Goal: Task Accomplishment & Management: Manage account settings

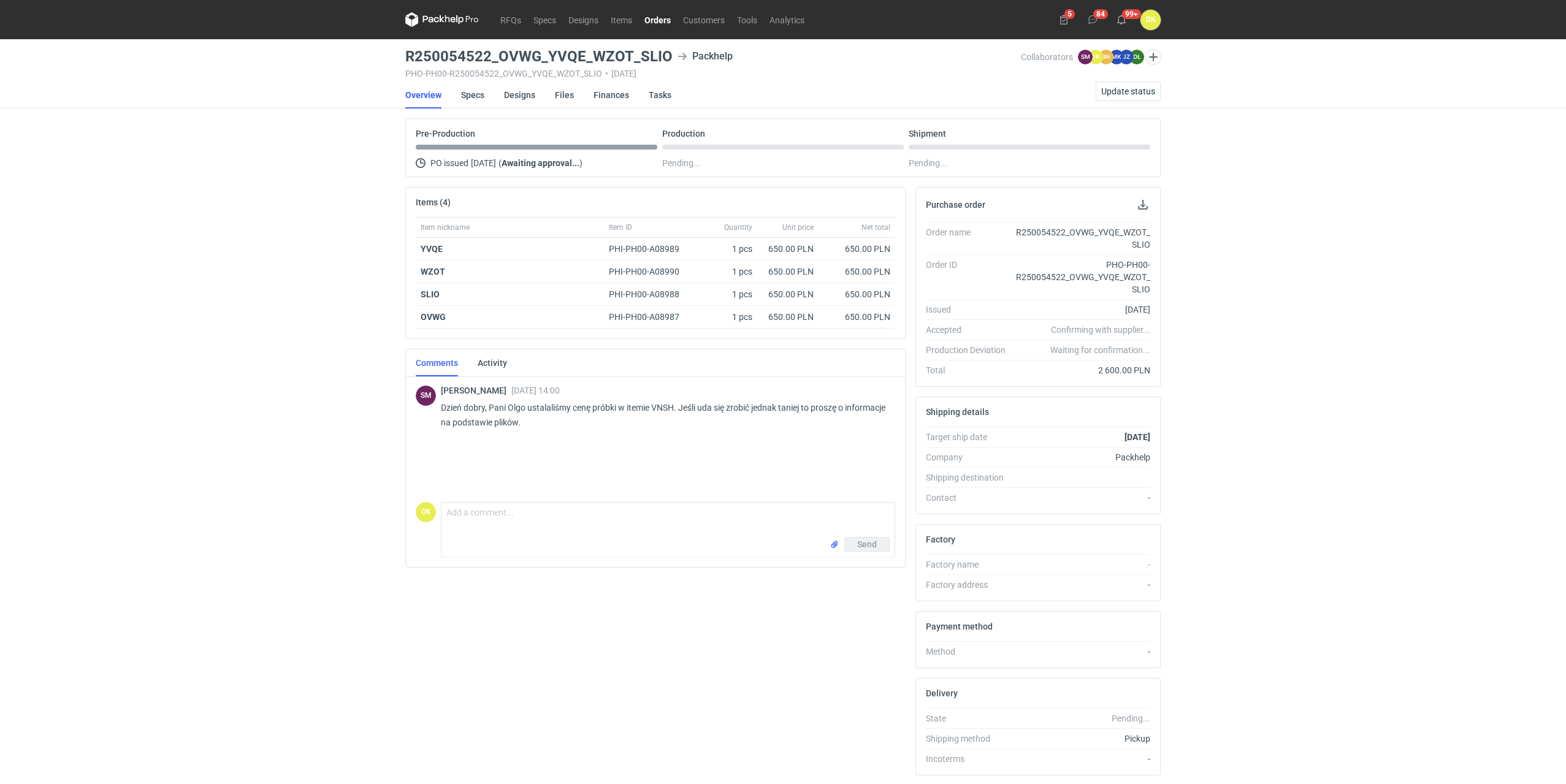
click at [120, 380] on div "RFQs Specs Designs Items Orders Customers Tools Analytics 5 84 99+ DK Dominika …" at bounding box center [783, 392] width 1566 height 784
click at [146, 48] on div "RFQs Specs Designs Items Orders Customers Tools Analytics 5 84 99+ DK Dominika …" at bounding box center [783, 392] width 1566 height 784
click at [658, 14] on link "Orders" at bounding box center [658, 19] width 39 height 14
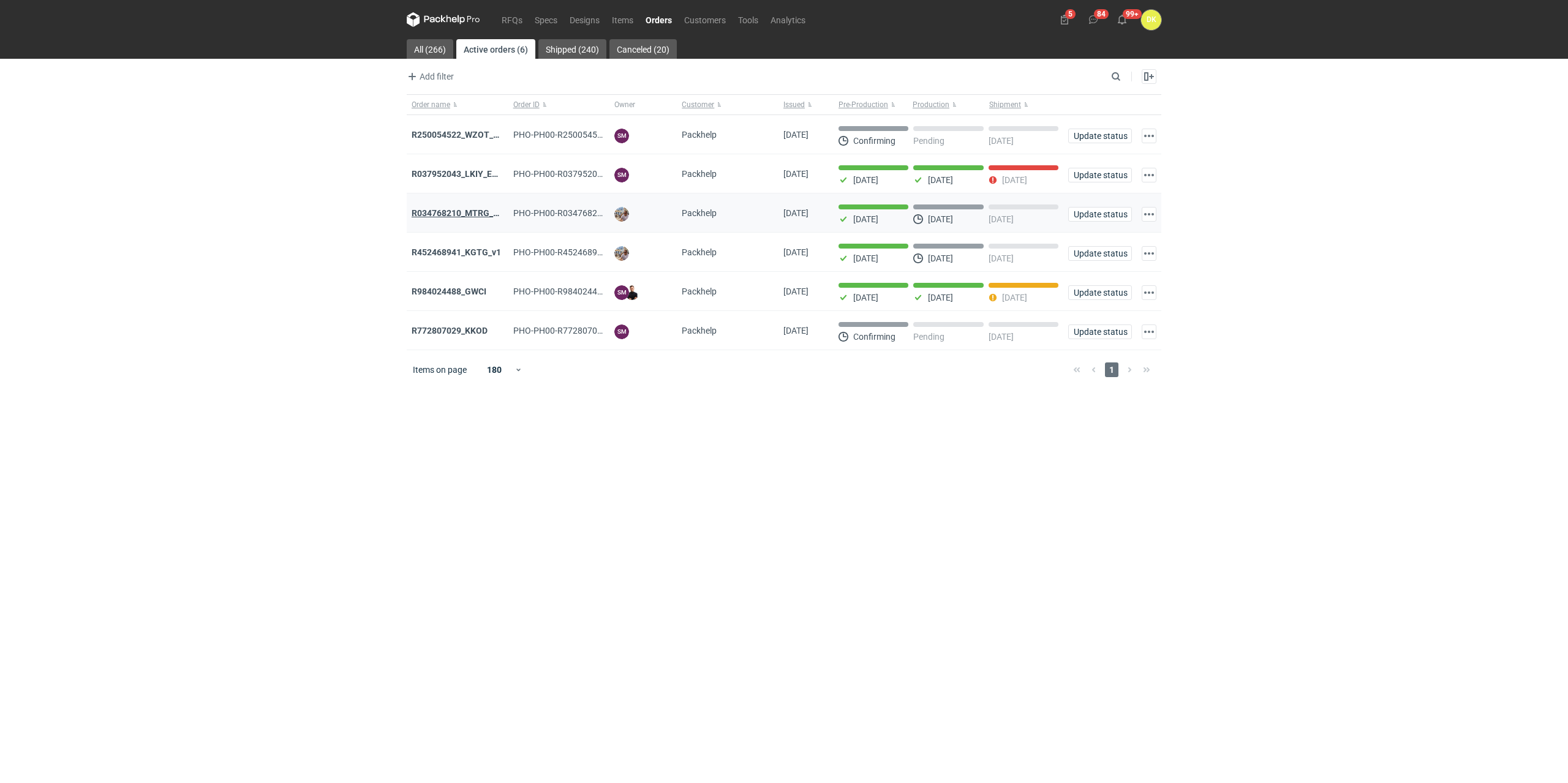
click at [446, 213] on strong "R034768210_MTRG_WCIR_XWSN" at bounding box center [477, 213] width 130 height 10
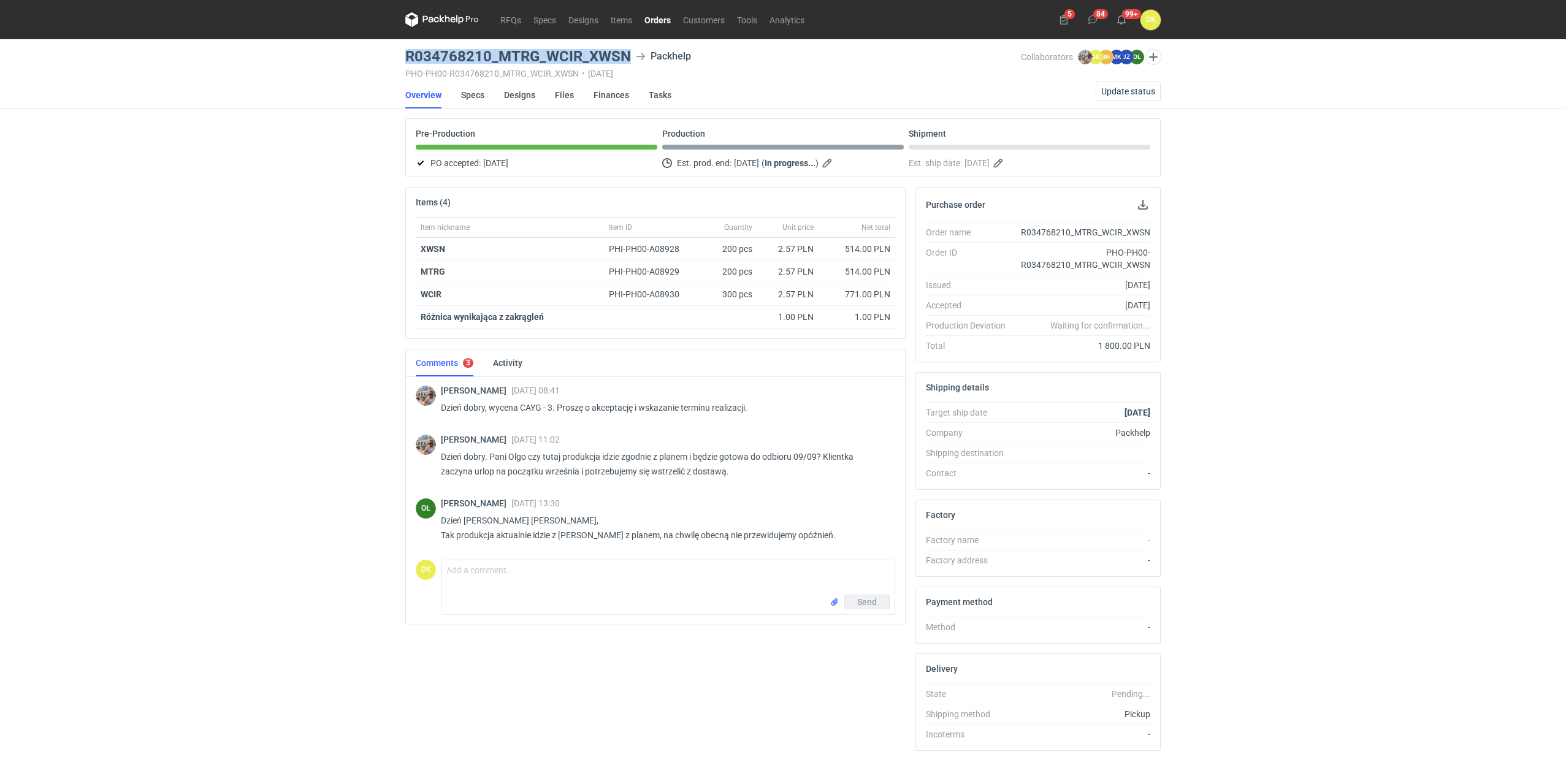
drag, startPoint x: 627, startPoint y: 51, endPoint x: 401, endPoint y: 50, distance: 226.0
click at [401, 50] on main "R034768210_MTRG_WCIR_XWSN Packhelp PHO-PH00-R034768210_MTRG_WCIR_XWSN • 19/08/2…" at bounding box center [783, 419] width 765 height 761
copy h3 "R034768210_MTRG_WCIR_XWSN"
click at [1123, 87] on span "Update status" at bounding box center [1128, 92] width 54 height 9
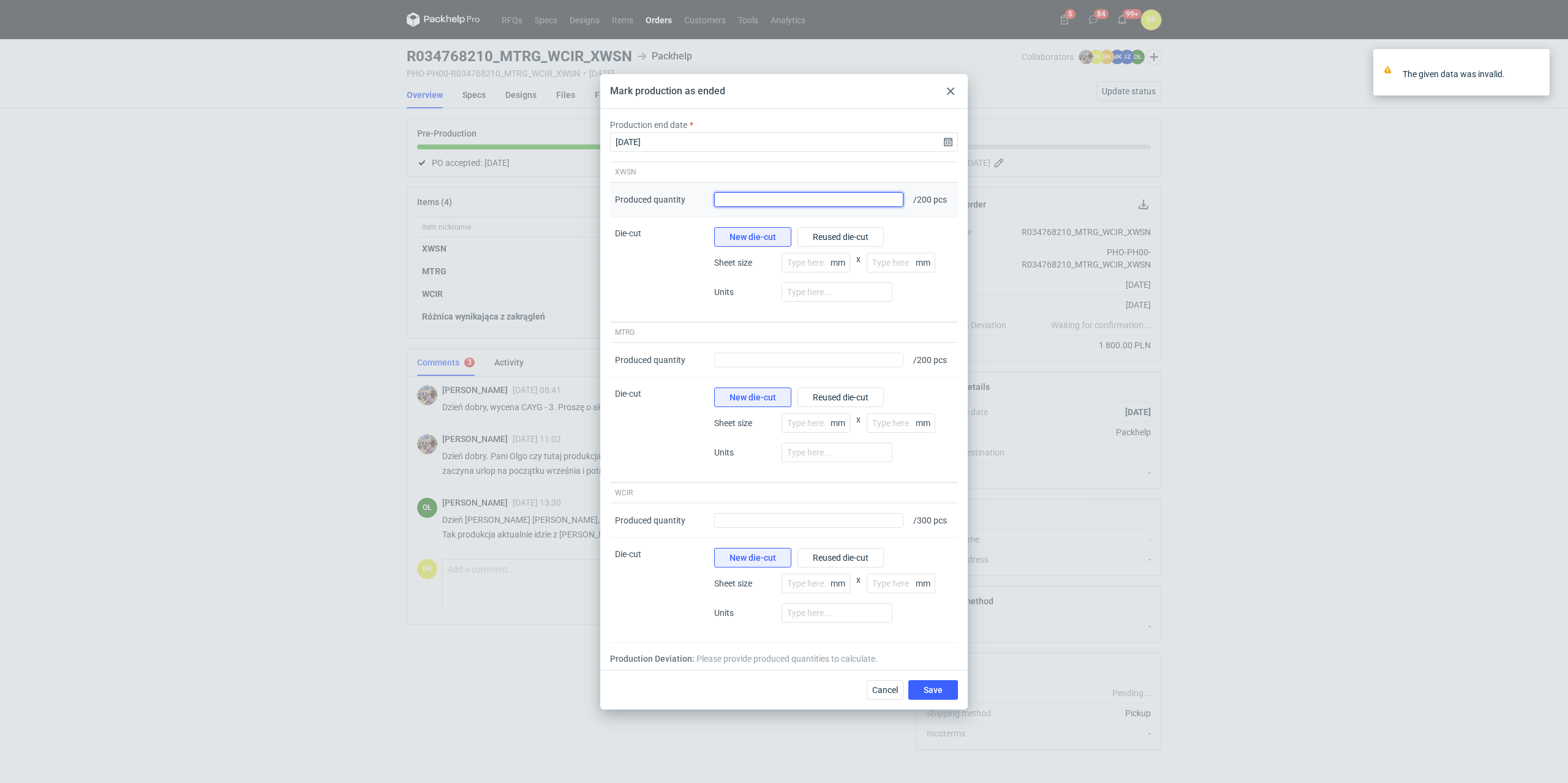
click at [858, 196] on input "Produced quantity" at bounding box center [808, 199] width 189 height 14
type input "200"
click at [886, 361] on input "Produced quantity" at bounding box center [808, 360] width 189 height 14
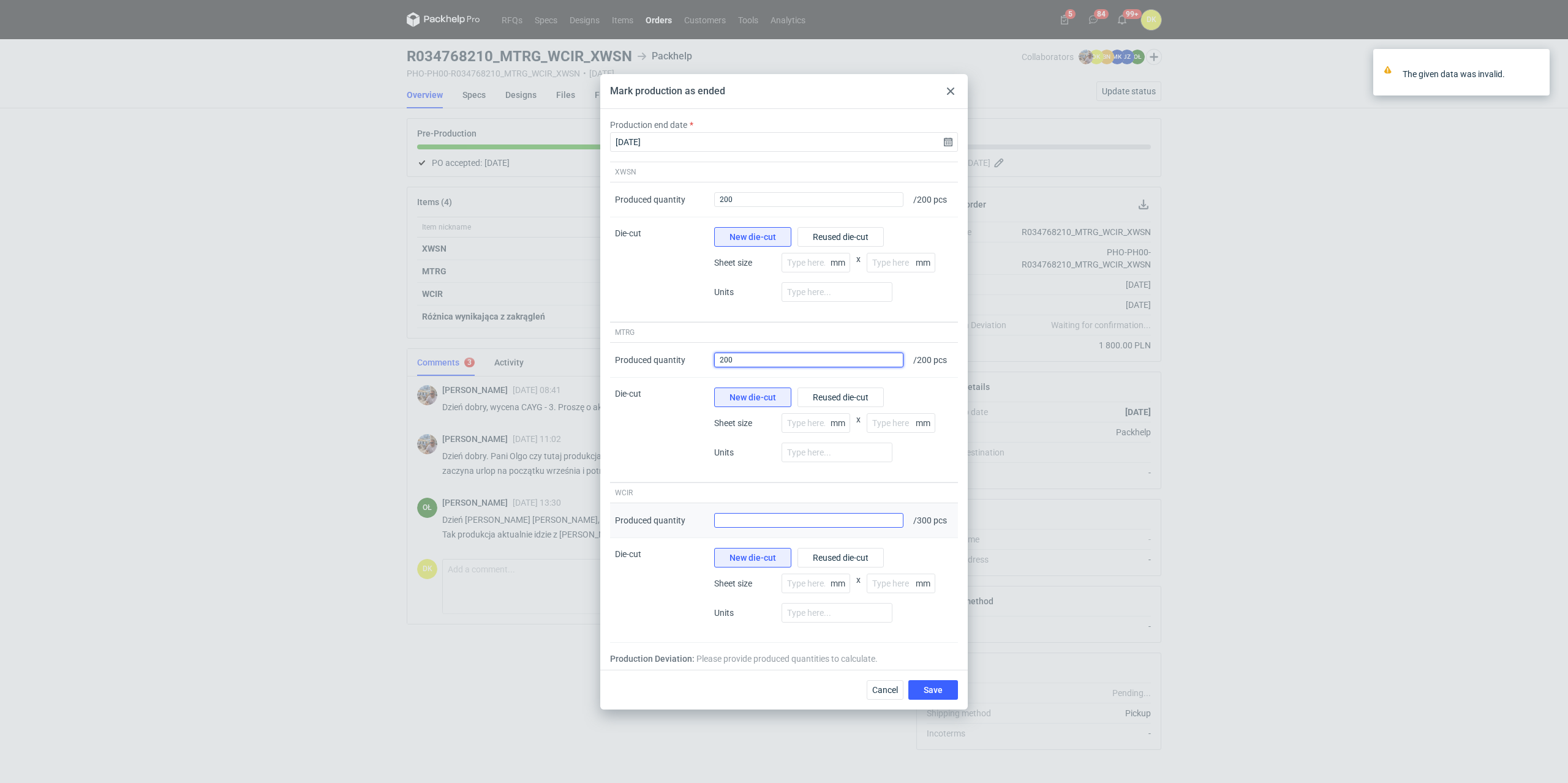
type input "200"
click at [875, 520] on input "Produced quantity" at bounding box center [808, 520] width 189 height 14
type input "300"
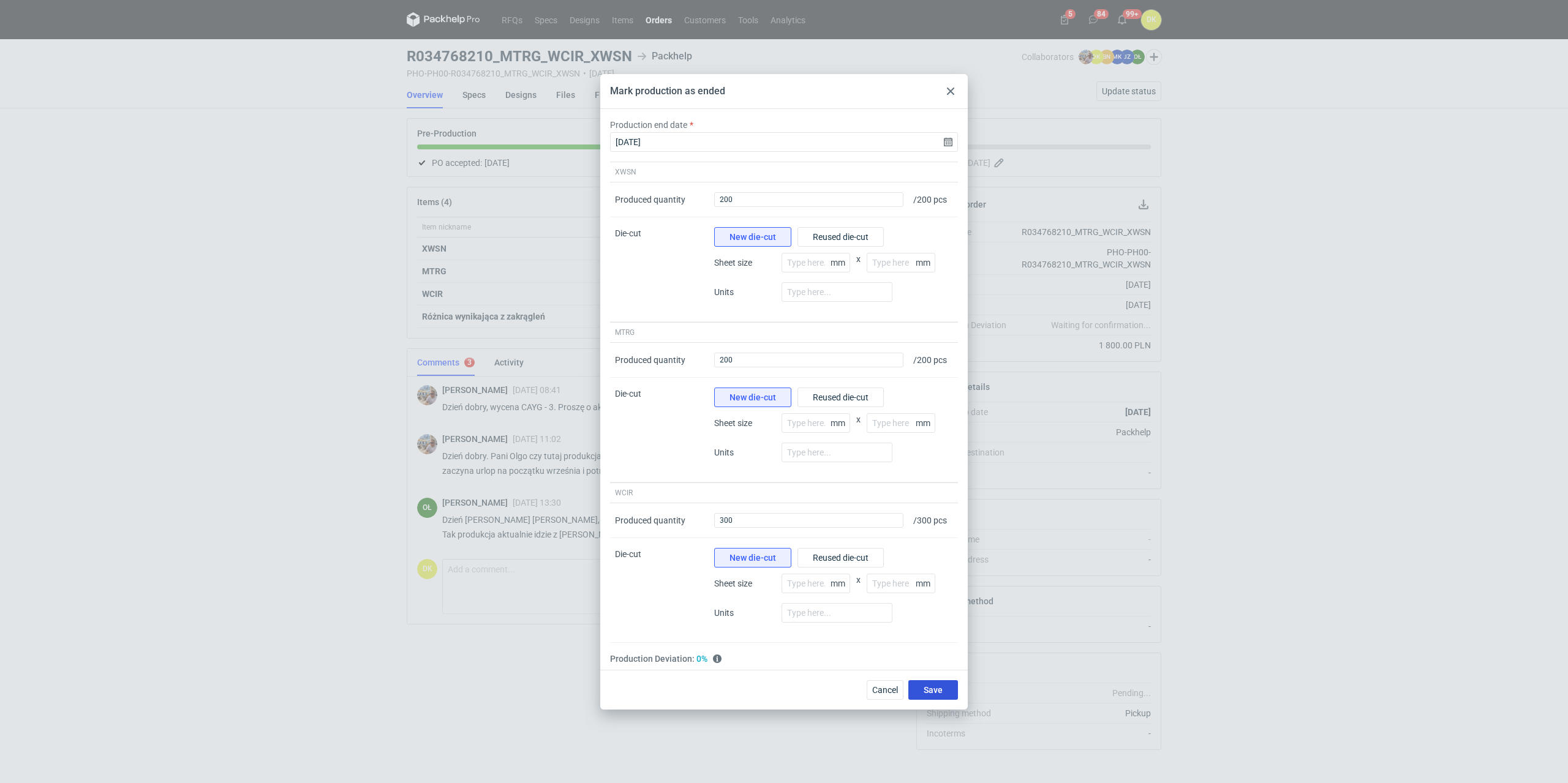
click at [935, 689] on span "Save" at bounding box center [933, 690] width 19 height 9
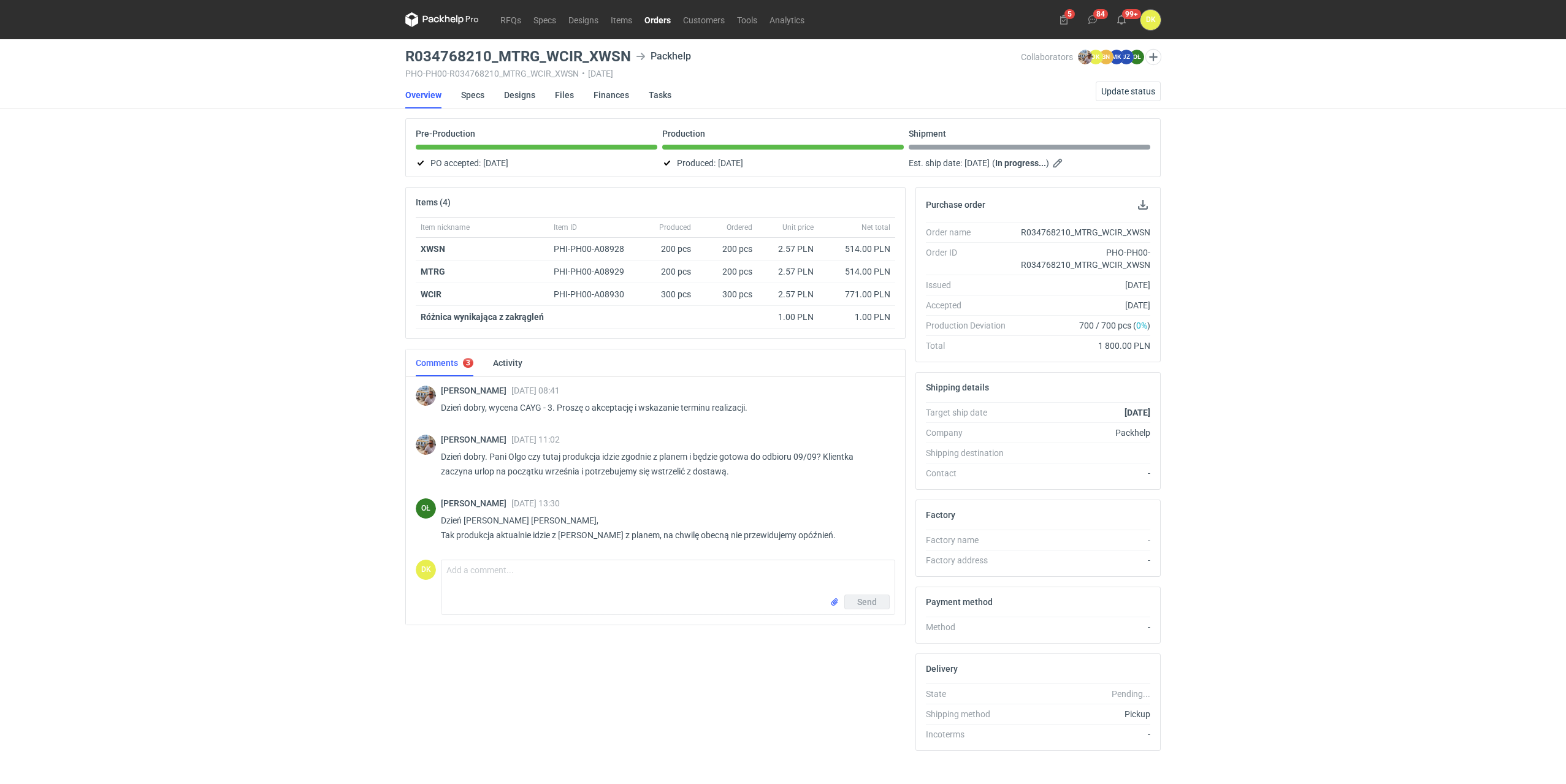
click at [651, 17] on link "Orders" at bounding box center [658, 19] width 39 height 14
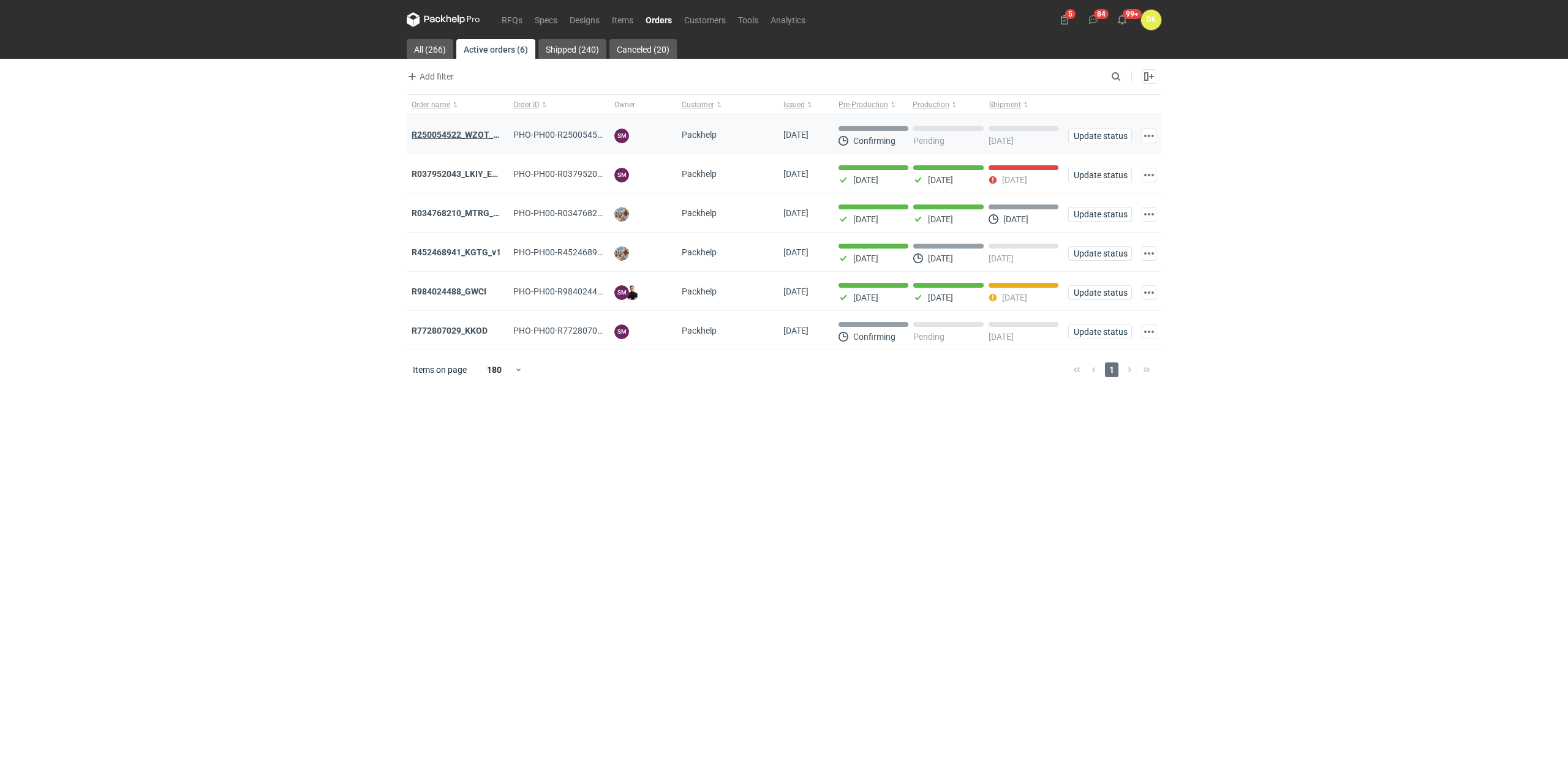
click at [460, 137] on strong "R250054522_WZOT_SLIO_OVWG_YVQE_V1" at bounding box center [496, 135] width 169 height 10
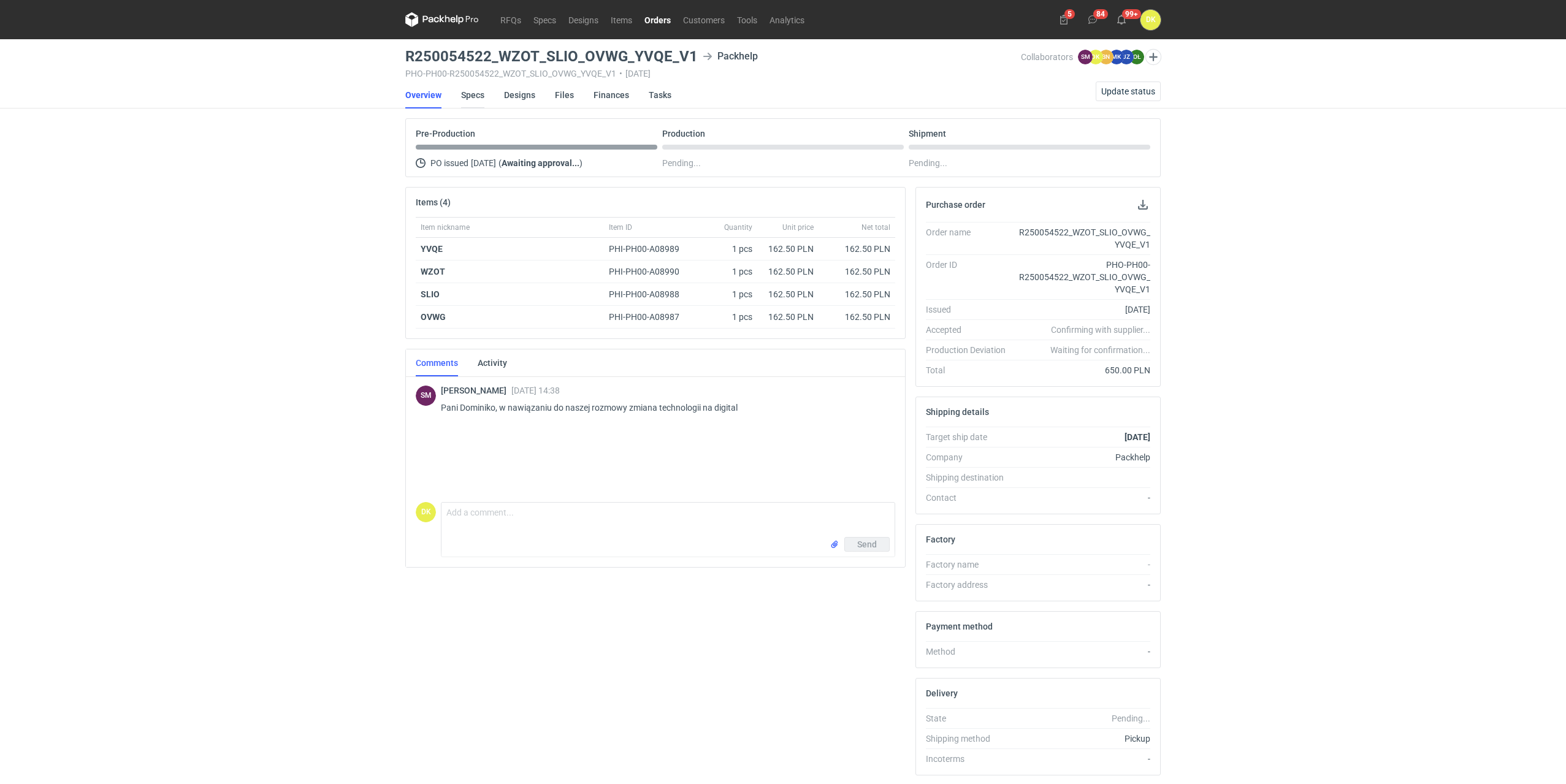
click at [468, 93] on link "Specs" at bounding box center [473, 94] width 23 height 27
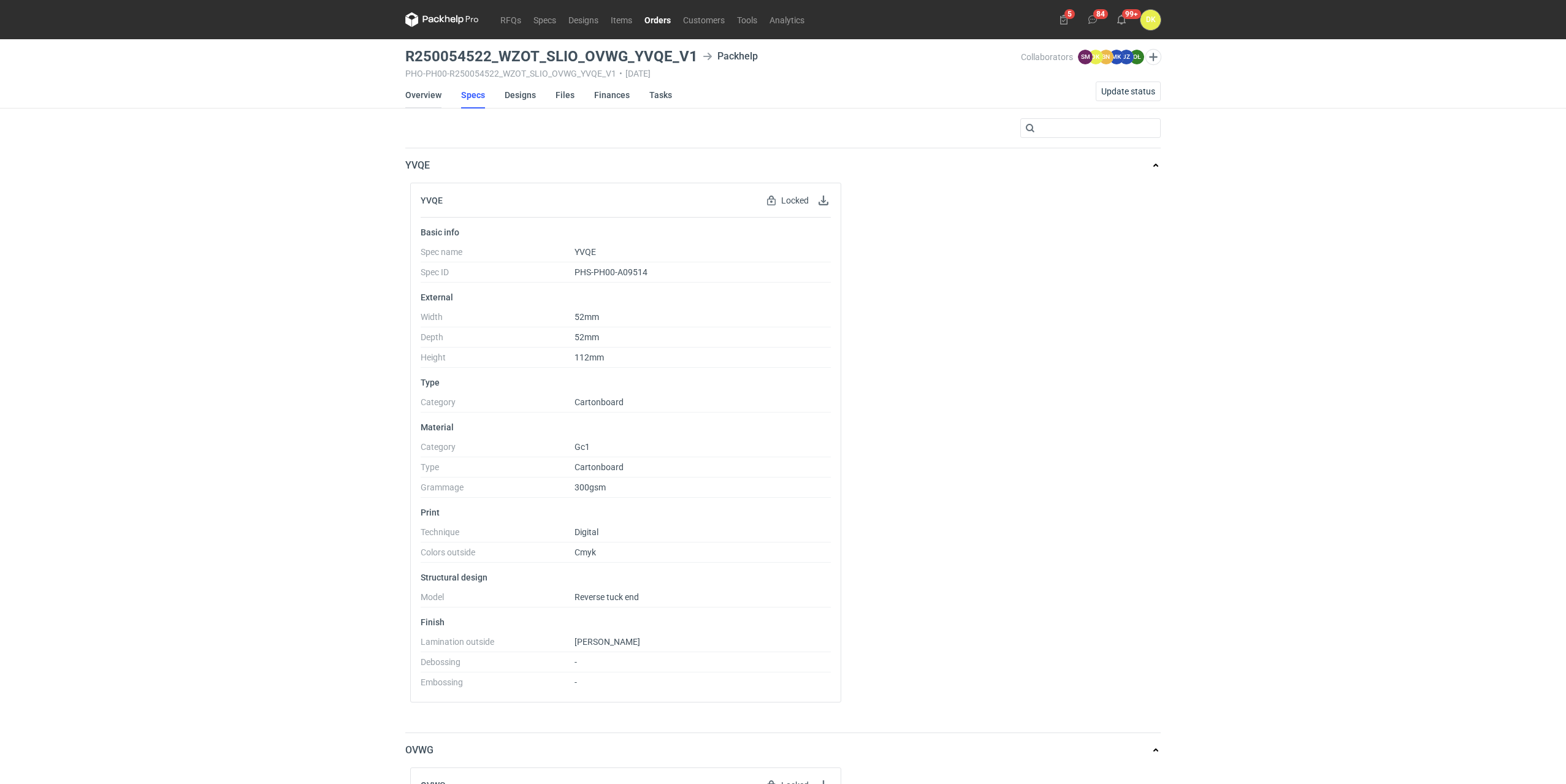
click at [430, 89] on link "Overview" at bounding box center [423, 94] width 36 height 27
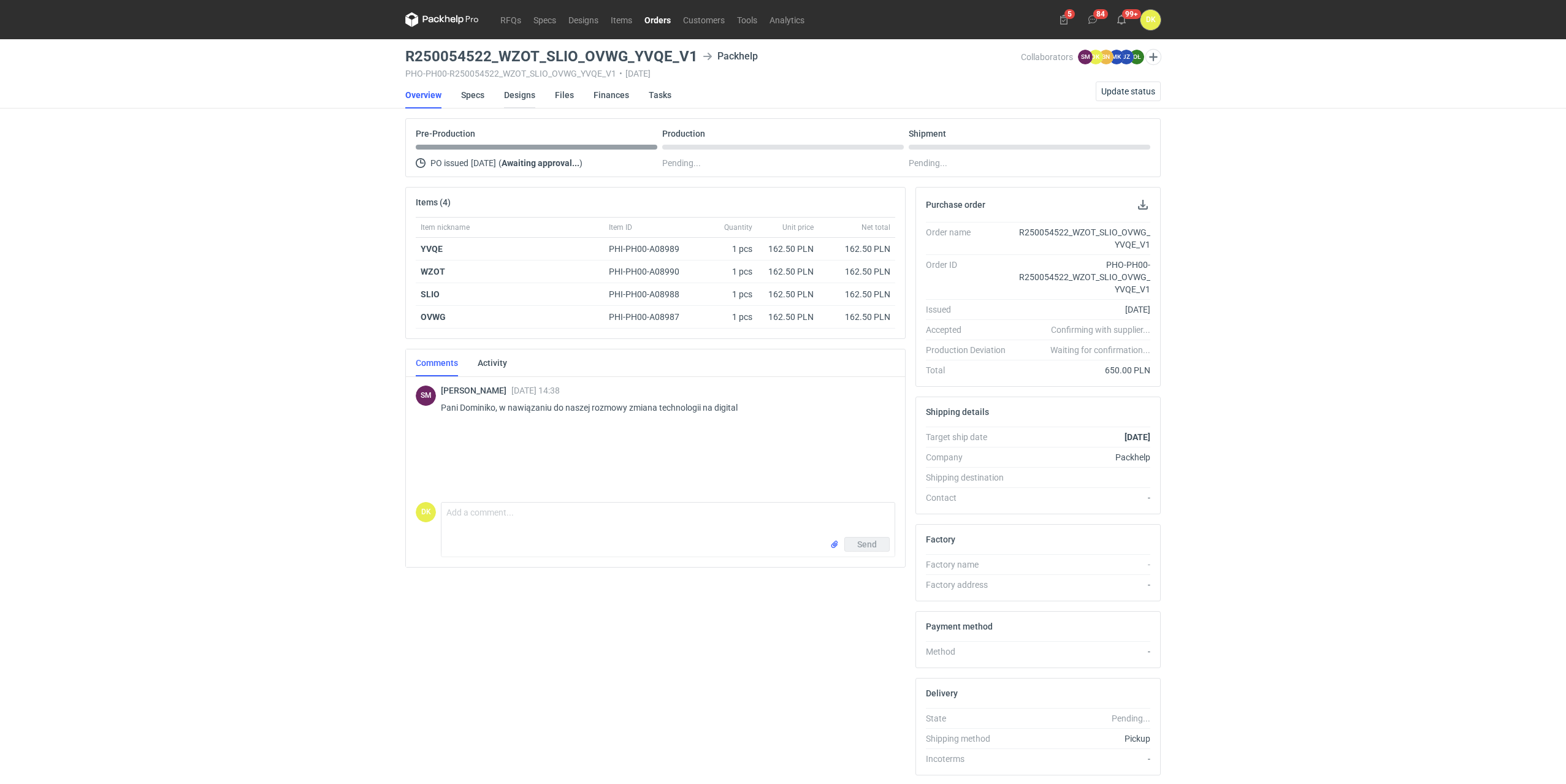
click at [524, 92] on link "Designs" at bounding box center [519, 94] width 31 height 27
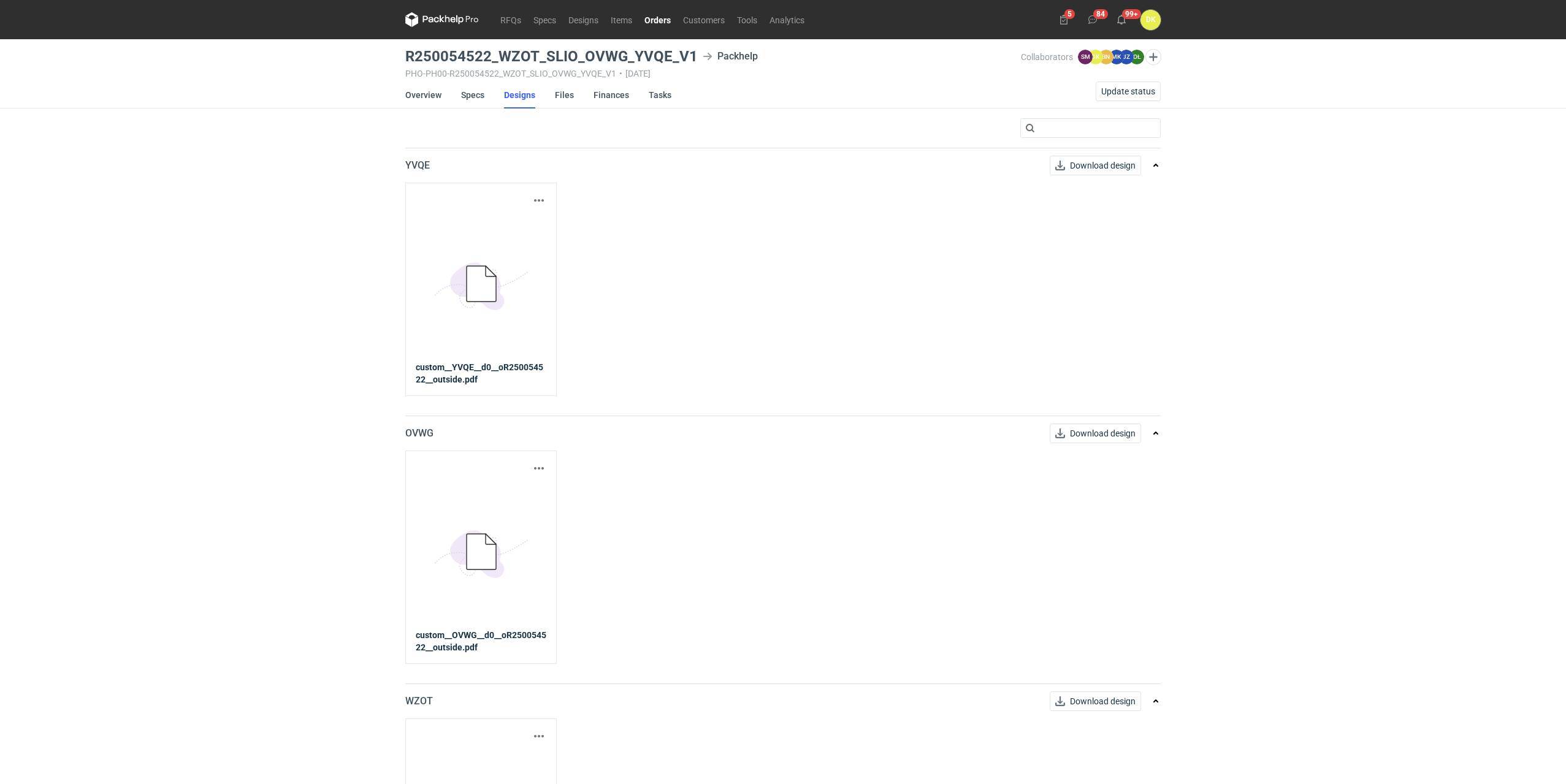
click at [876, 478] on div "Download design part 5BD5AC33-3523-40E7-9262-1BFF0AD53D48@1x custom__OVWG__d0__…" at bounding box center [783, 556] width 755 height 213
click at [1065, 159] on button "Download design" at bounding box center [1095, 165] width 92 height 19
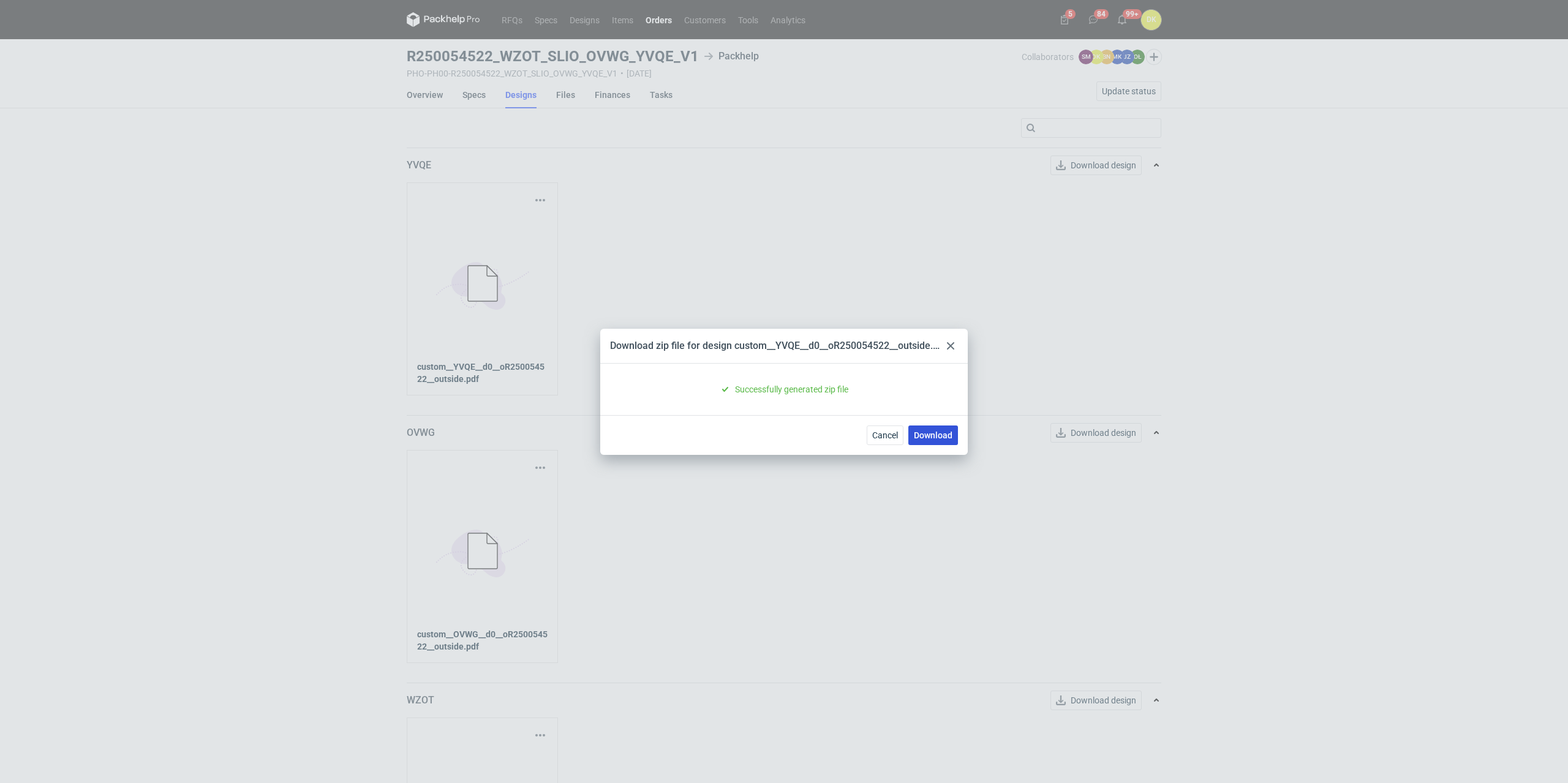
click at [929, 437] on link "Download" at bounding box center [933, 435] width 50 height 19
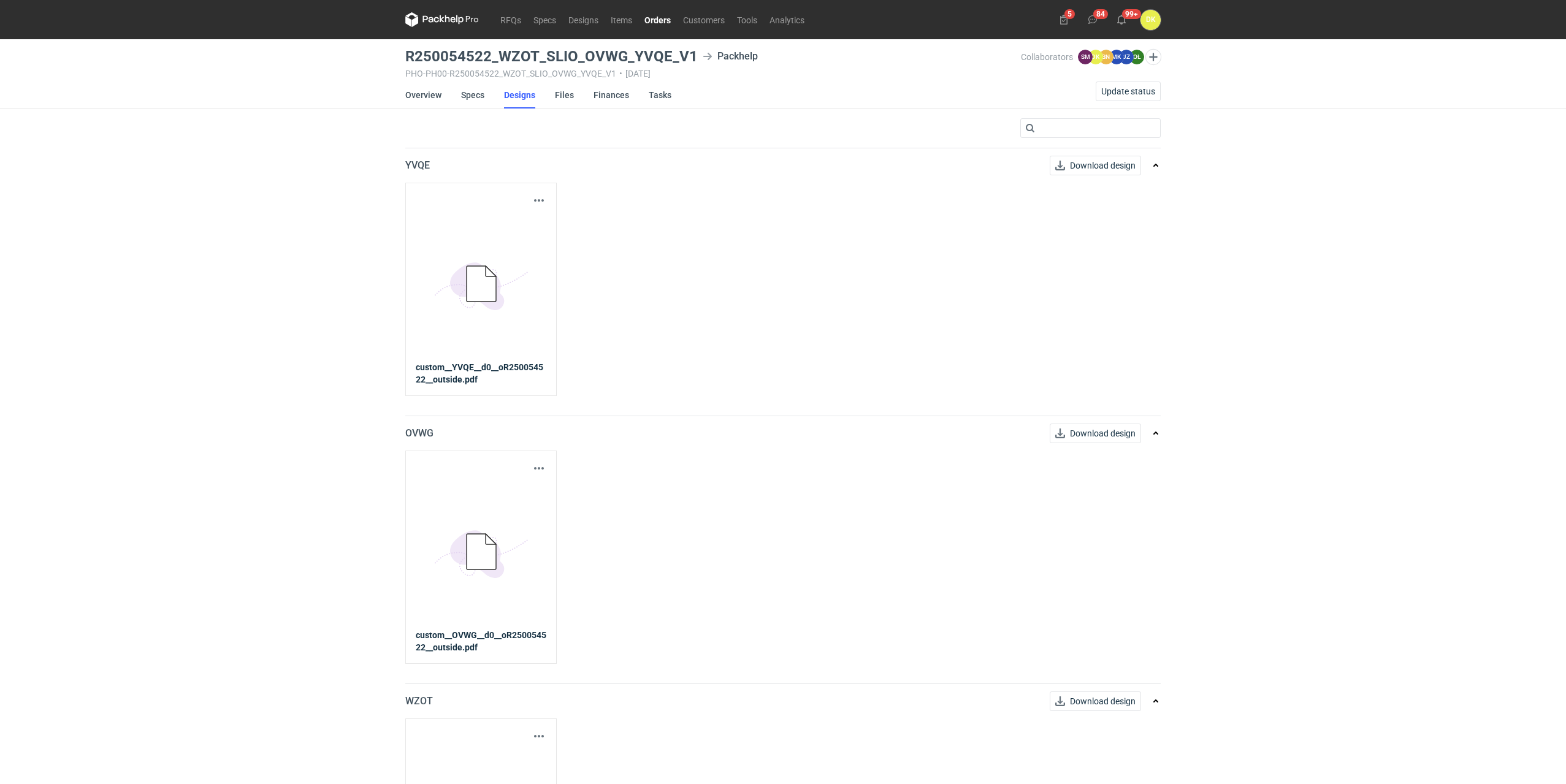
click at [223, 481] on div "RFQs Specs Designs Items Orders Customers Tools Analytics 5 84 99+ DK Dominika …" at bounding box center [783, 392] width 1566 height 784
click at [540, 202] on button "button" at bounding box center [539, 200] width 14 height 14
click at [510, 222] on link "Download design part" at bounding box center [485, 227] width 113 height 19
click at [538, 467] on button "button" at bounding box center [539, 468] width 14 height 14
click at [515, 494] on link "Download design part" at bounding box center [485, 495] width 113 height 19
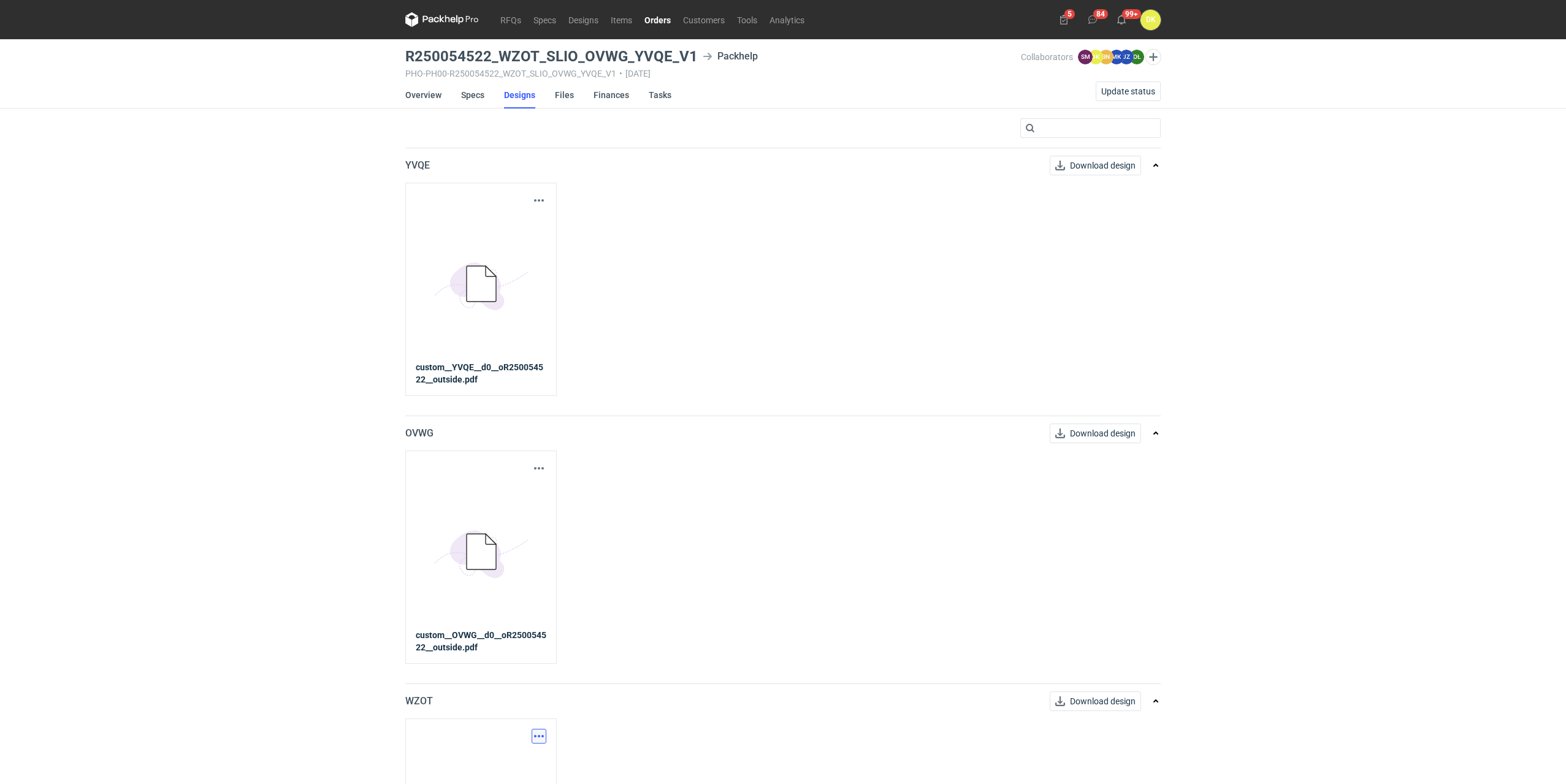
click at [538, 741] on button "button" at bounding box center [539, 736] width 14 height 14
click at [489, 761] on link "Download design part" at bounding box center [485, 763] width 113 height 19
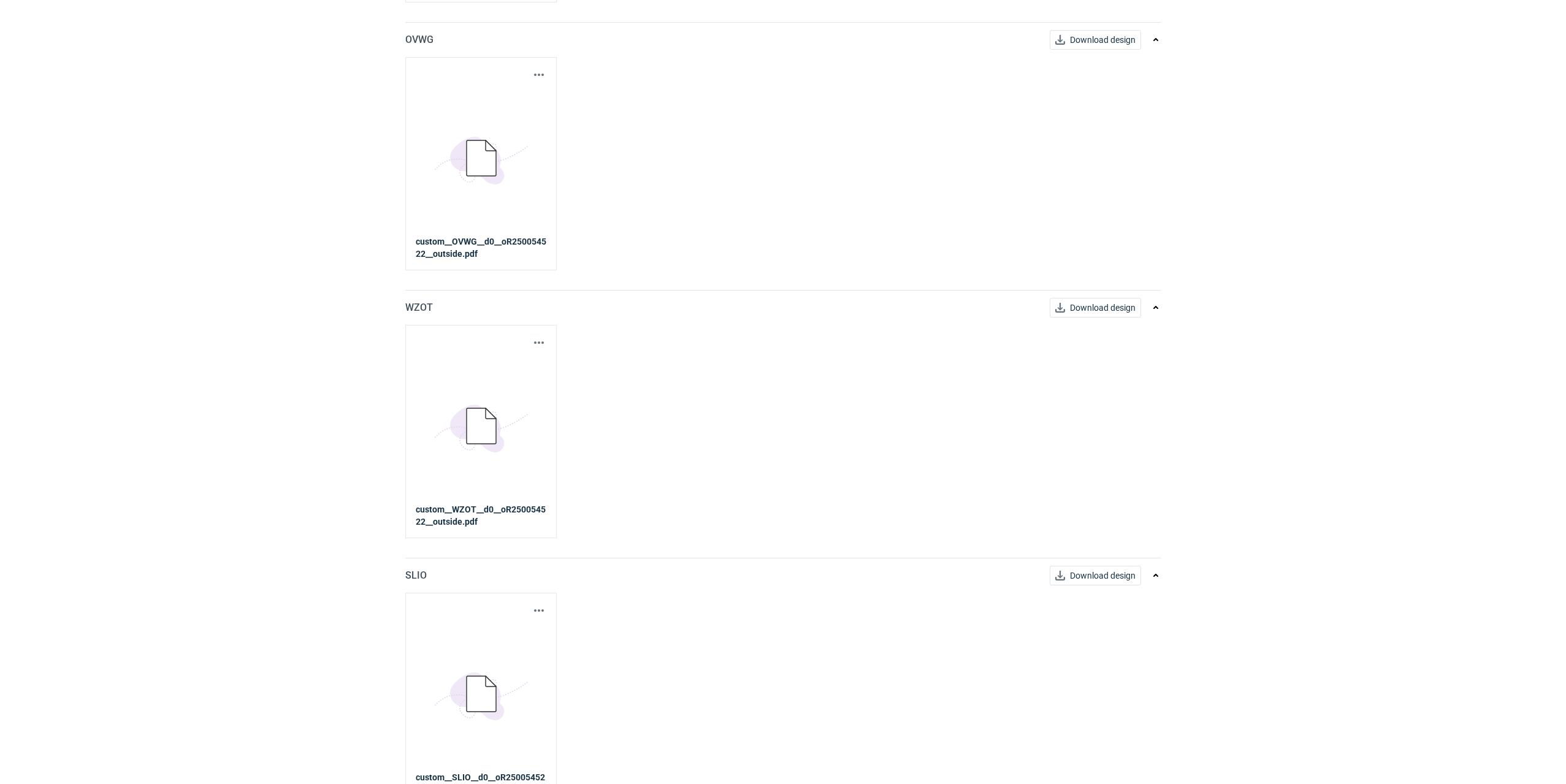
scroll to position [416, 0]
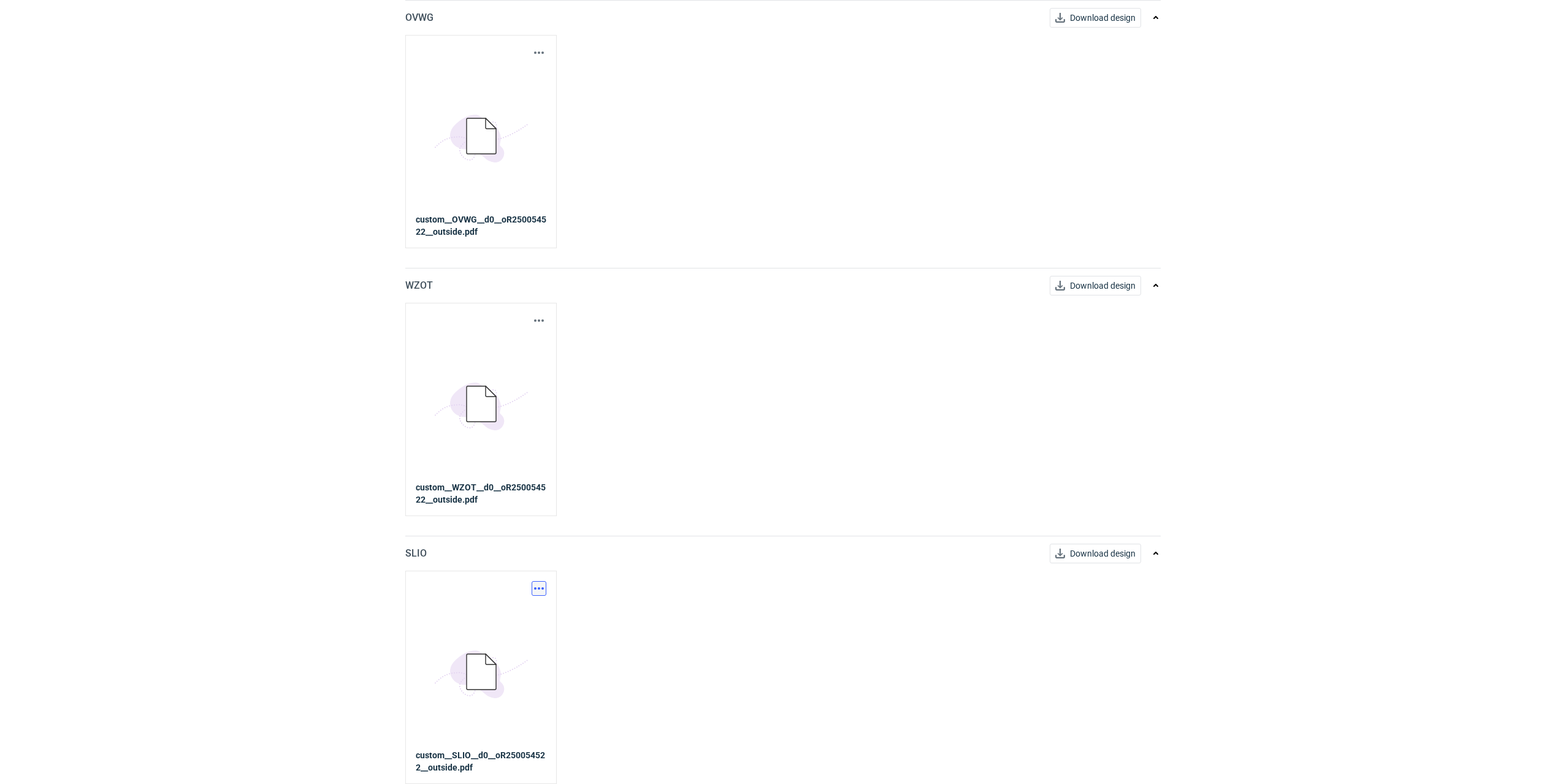
click at [541, 586] on button "button" at bounding box center [539, 588] width 14 height 14
click at [502, 615] on link "Download design part" at bounding box center [485, 615] width 113 height 19
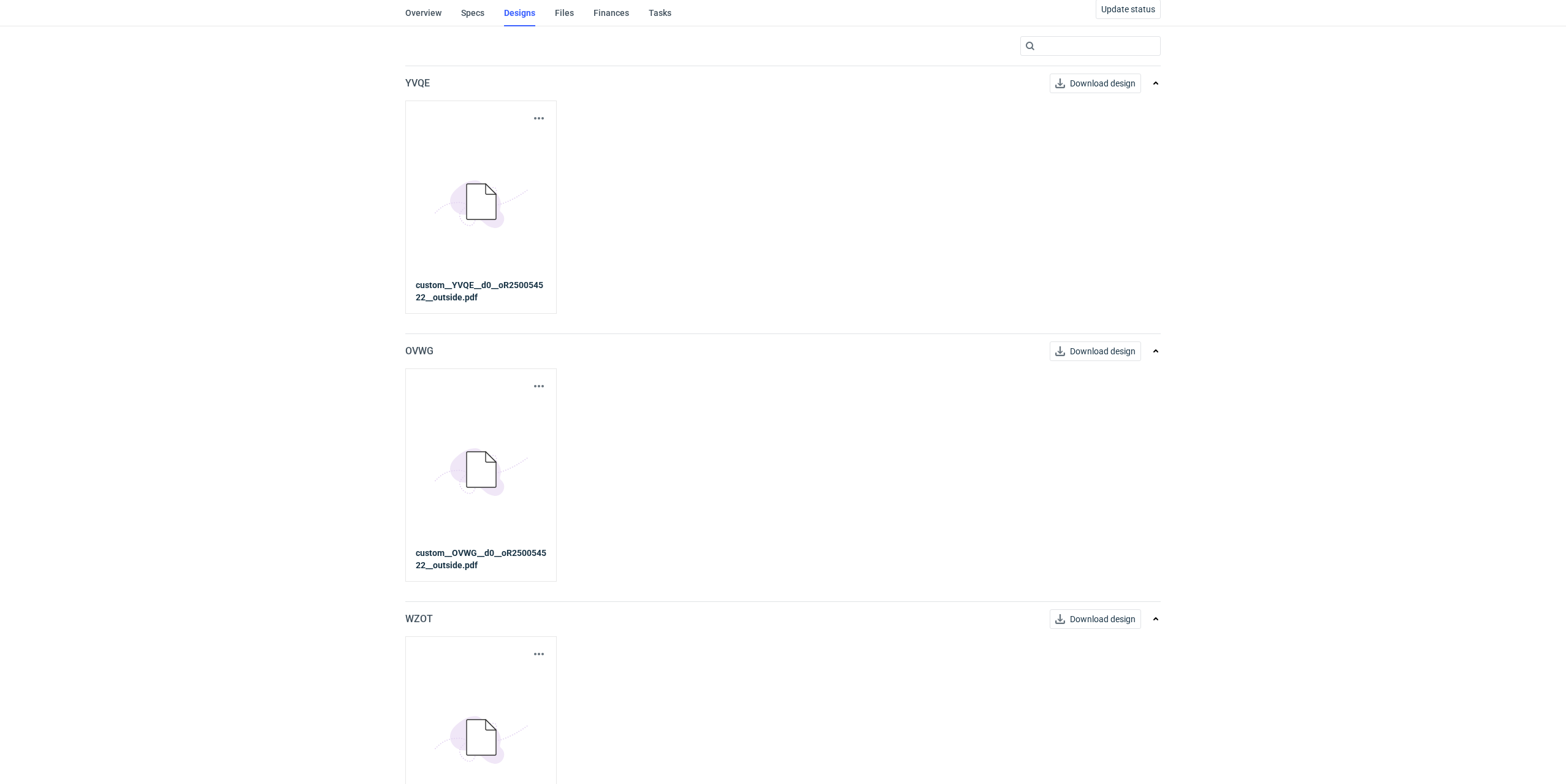
scroll to position [0, 0]
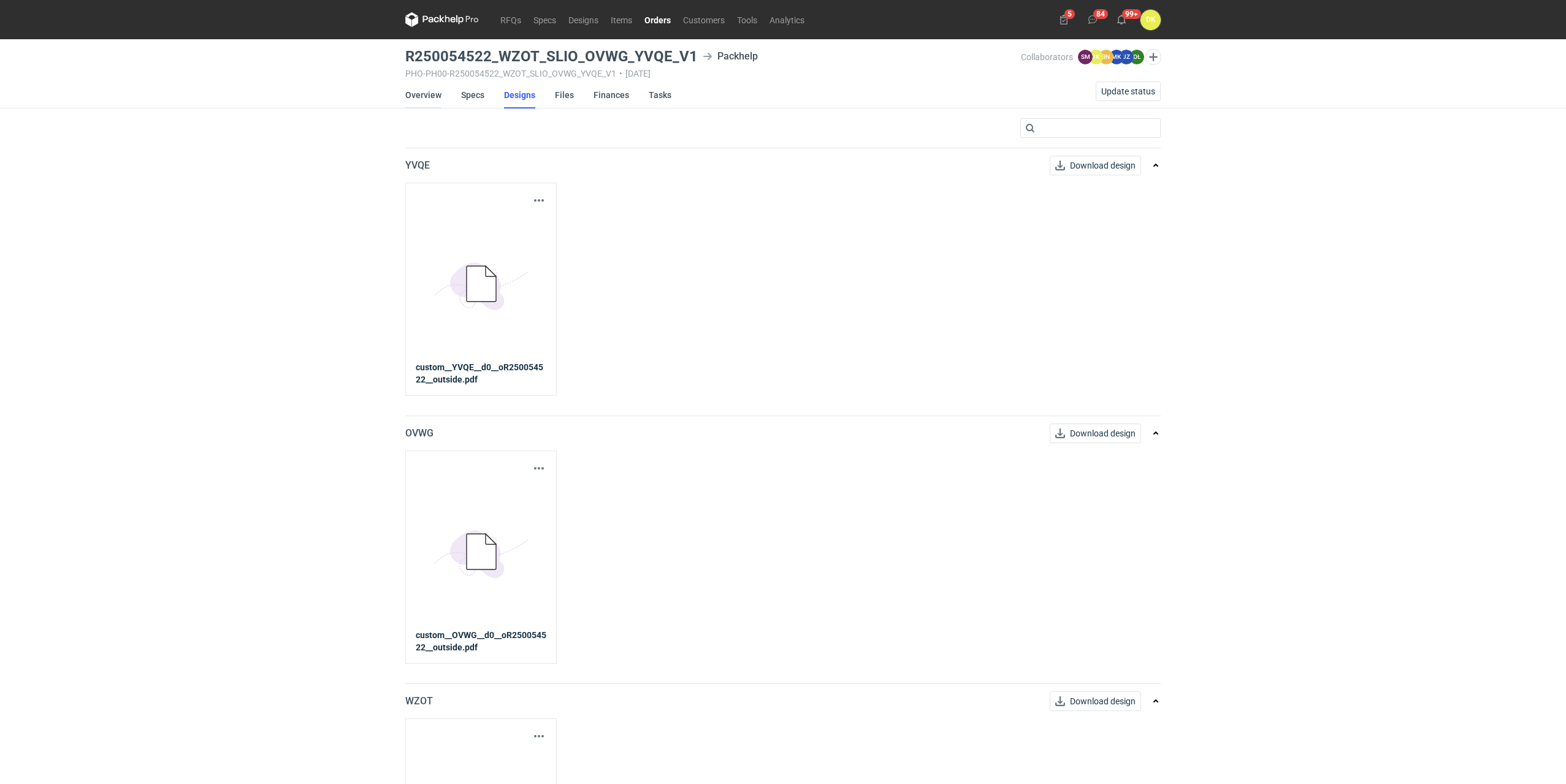
click at [422, 93] on link "Overview" at bounding box center [423, 94] width 36 height 27
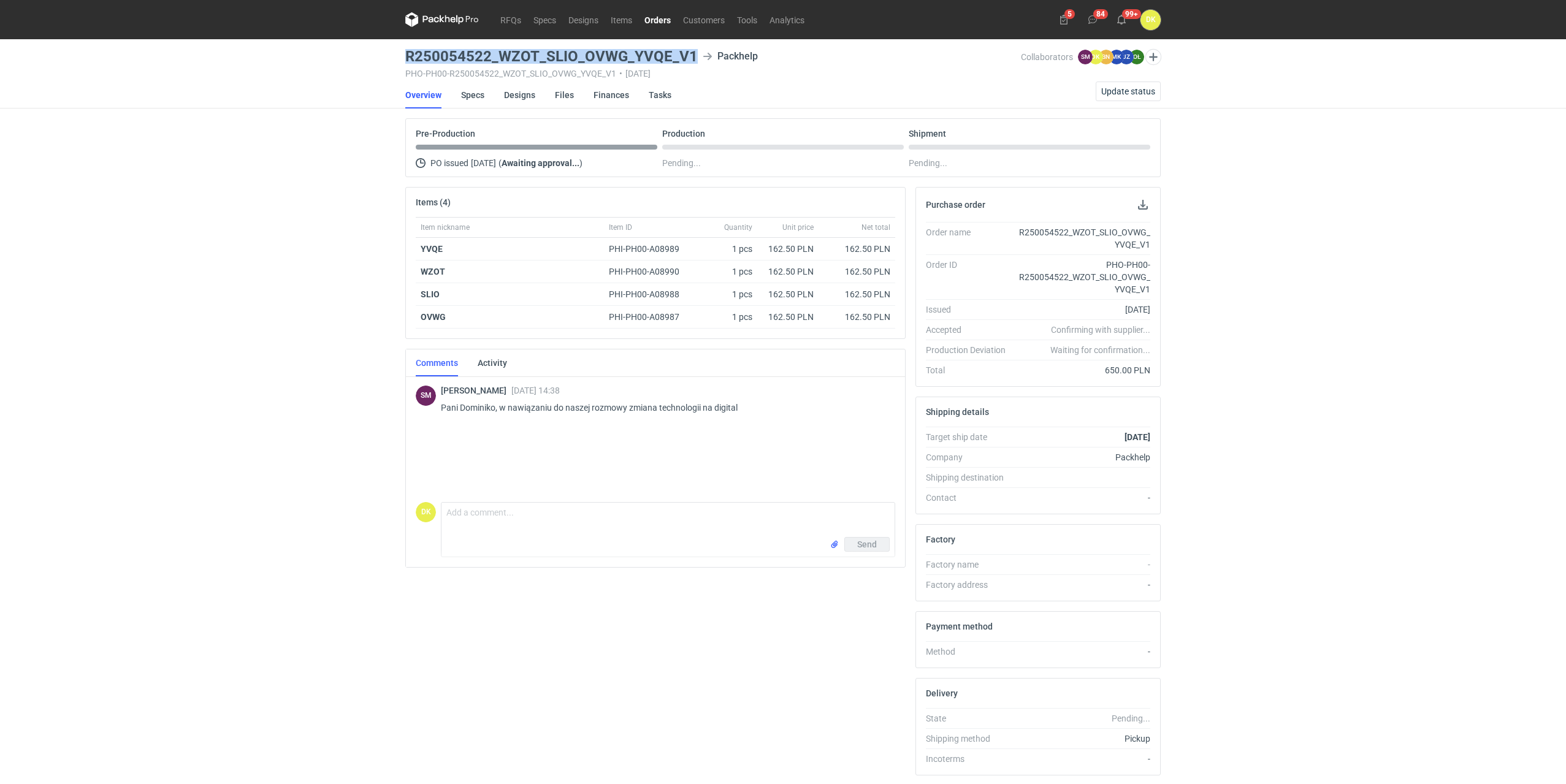
drag, startPoint x: 692, startPoint y: 52, endPoint x: 406, endPoint y: 49, distance: 286.0
click at [406, 49] on h3 "R250054522_WZOT_SLIO_OVWG_YVQE_V1" at bounding box center [551, 56] width 293 height 14
copy h3 "R250054522_WZOT_SLIO_OVWG_YVQE_V1"
click at [466, 92] on link "Specs" at bounding box center [473, 94] width 23 height 27
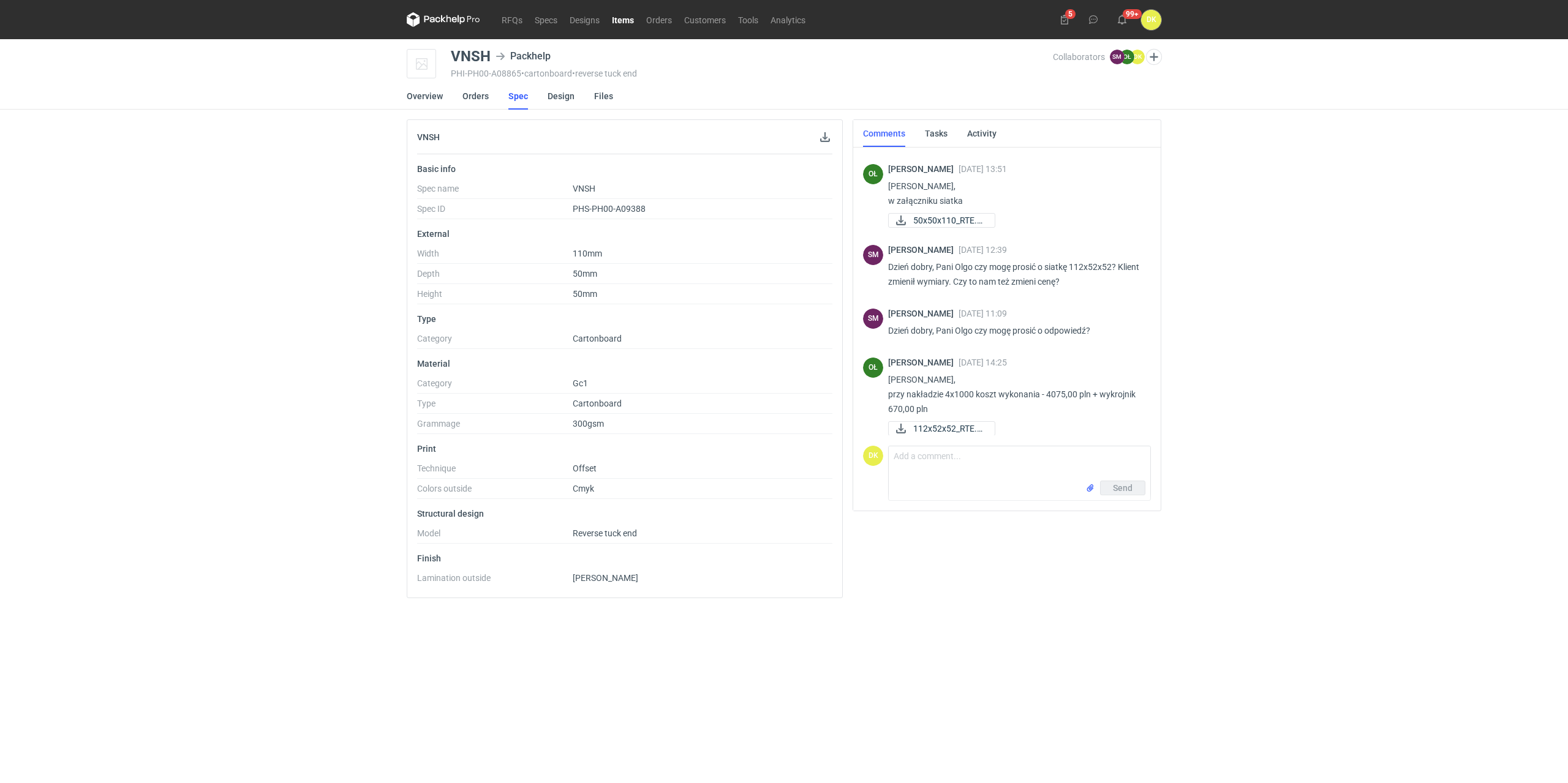
scroll to position [530, 0]
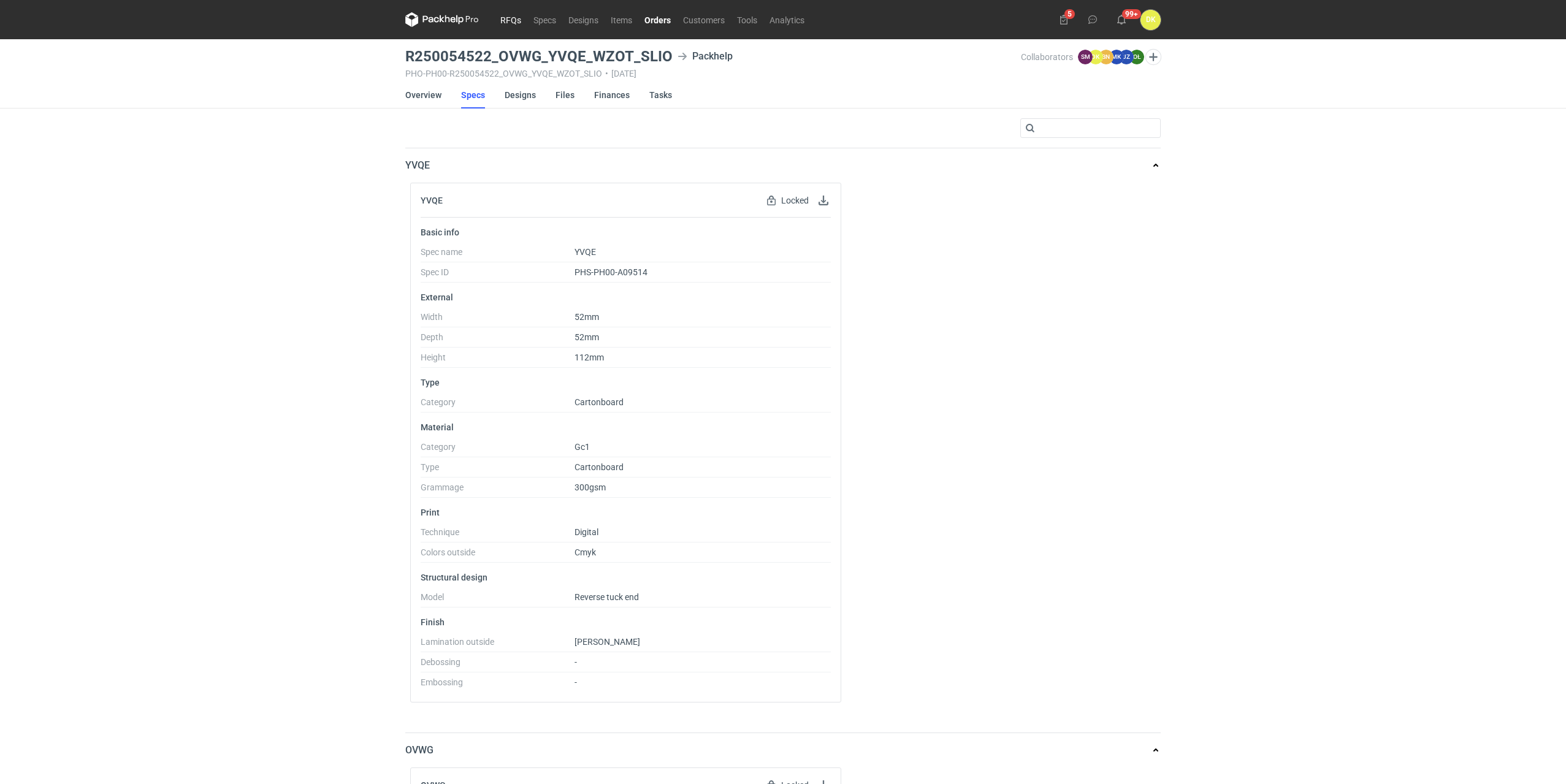
click at [511, 19] on link "RFQs" at bounding box center [511, 19] width 33 height 14
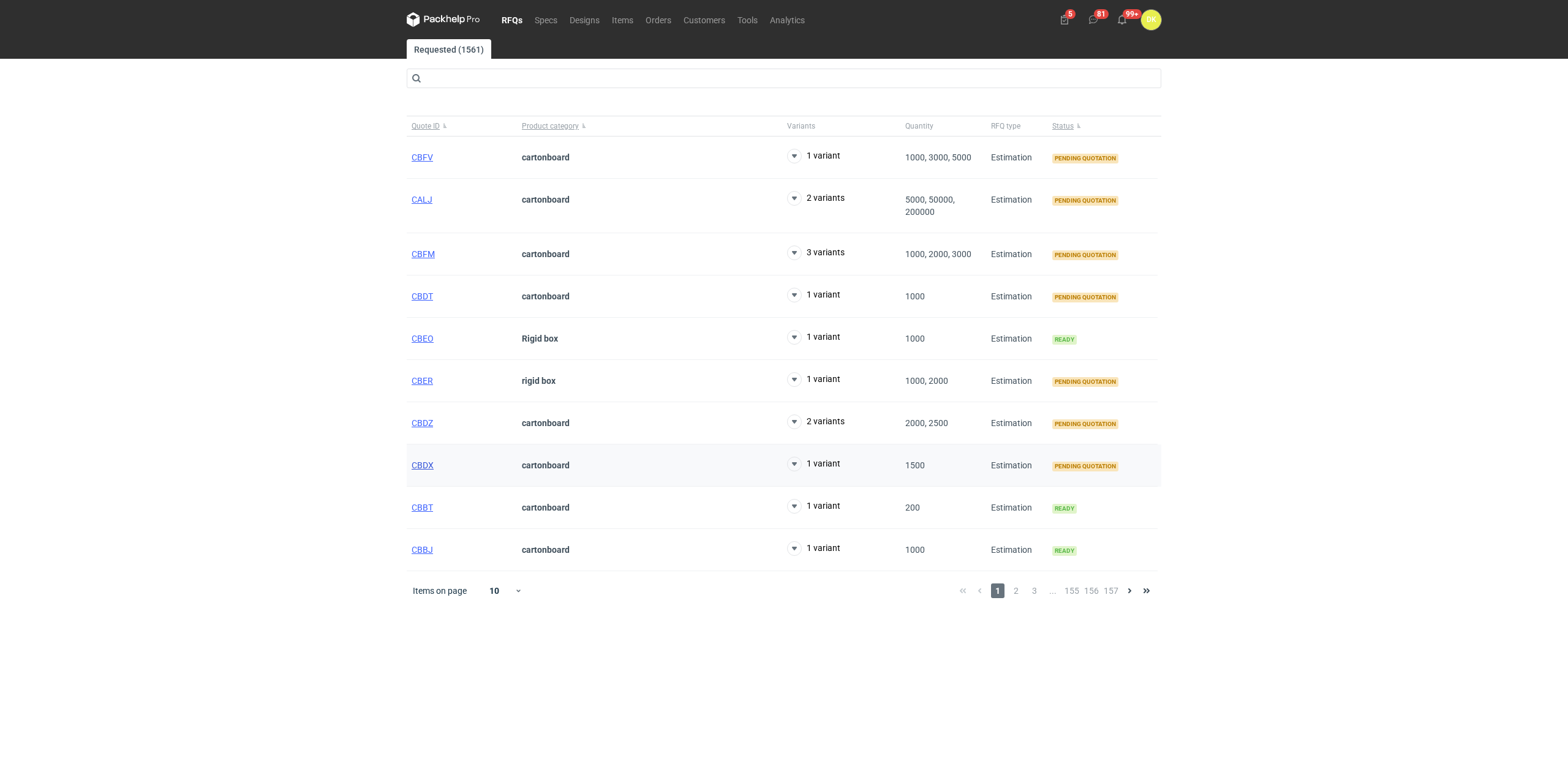
click at [428, 465] on span "CBDX" at bounding box center [423, 466] width 22 height 10
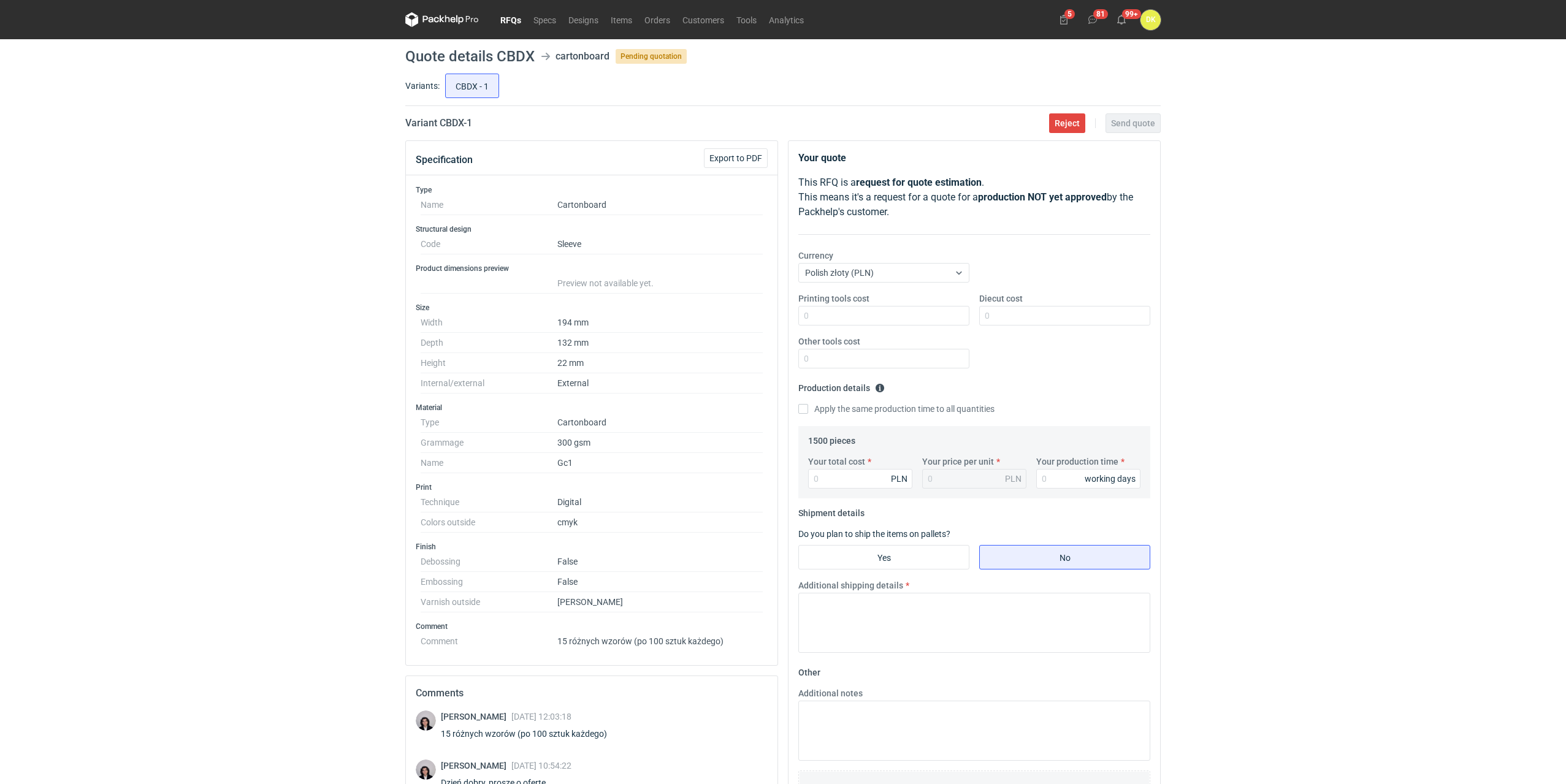
click at [504, 60] on h1 "Quote details CBDX" at bounding box center [470, 56] width 130 height 14
copy h1 "CBDX"
click at [755, 18] on link "Tools" at bounding box center [746, 19] width 32 height 14
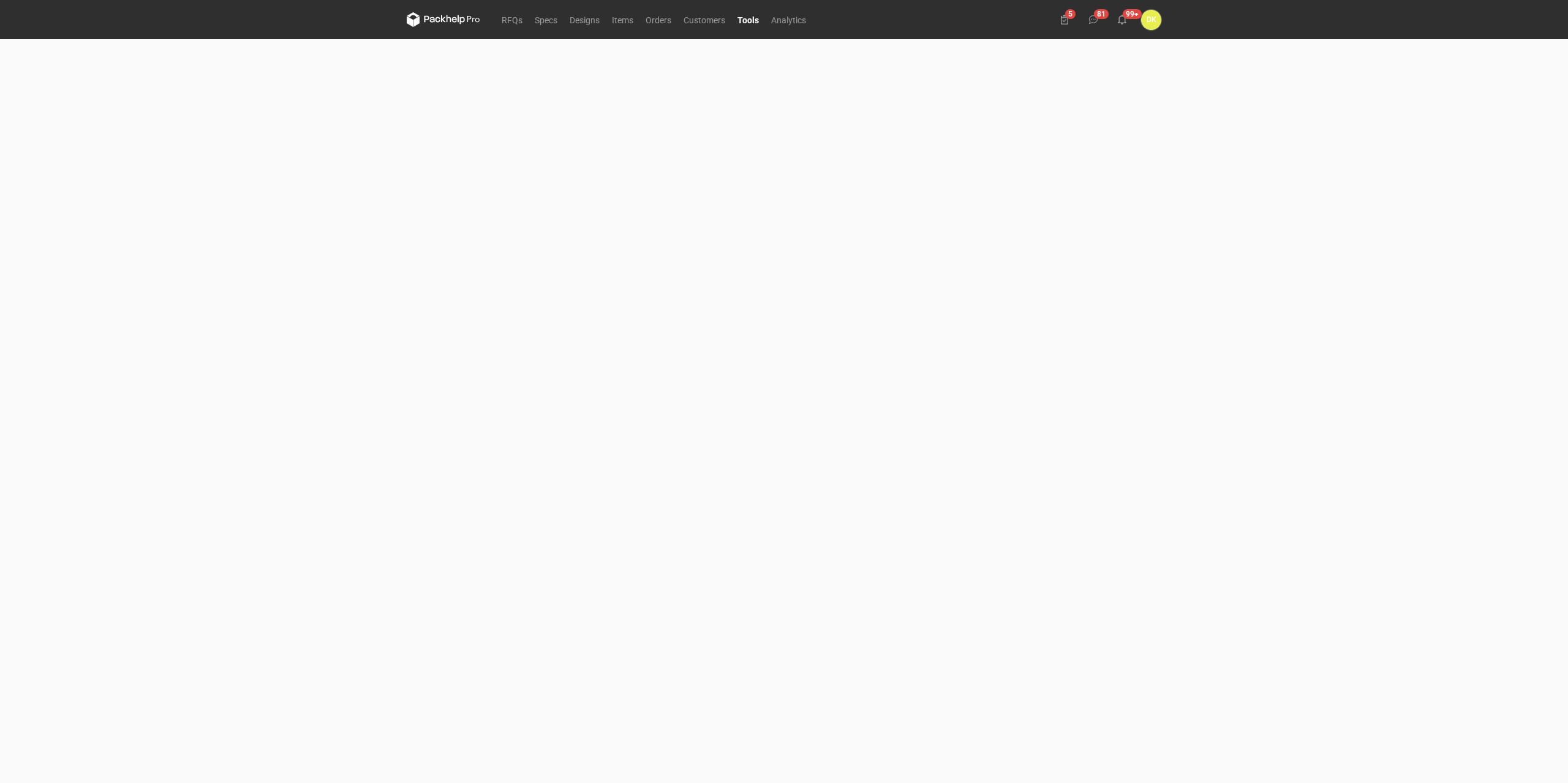
click at [369, 273] on div "RFQs Specs Designs Items Orders Customers Tools Analytics 5 81 99+ DK Dominika …" at bounding box center [784, 392] width 1568 height 783
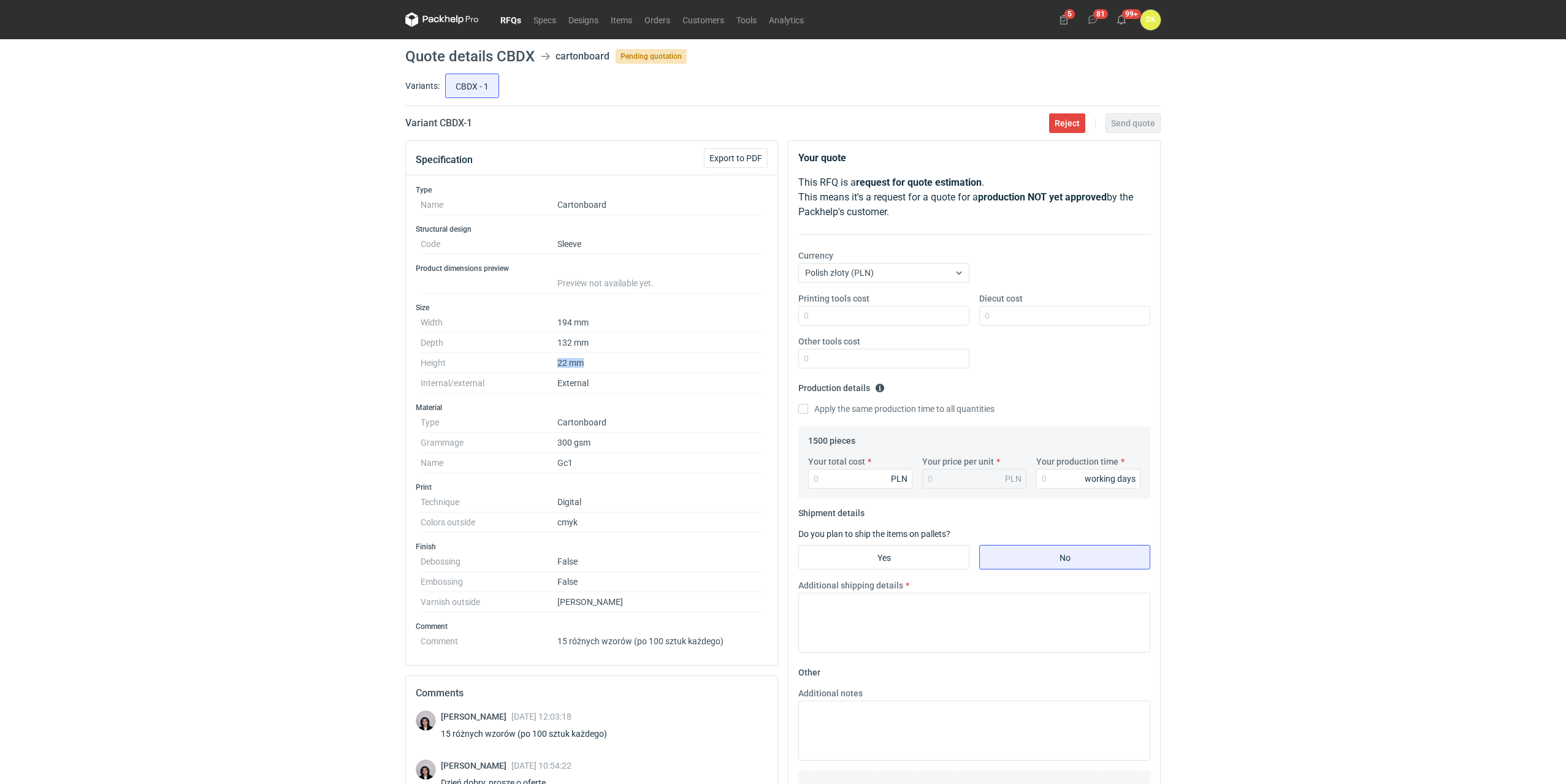
drag, startPoint x: 544, startPoint y: 356, endPoint x: 599, endPoint y: 357, distance: 55.0
click at [599, 357] on dl "Width 194 mm Depth 132 mm Height 22 mm Internal/external External" at bounding box center [592, 353] width 342 height 81
click at [571, 357] on dd "22 mm" at bounding box center [659, 363] width 205 height 20
click at [564, 363] on dd "22 mm" at bounding box center [659, 363] width 205 height 20
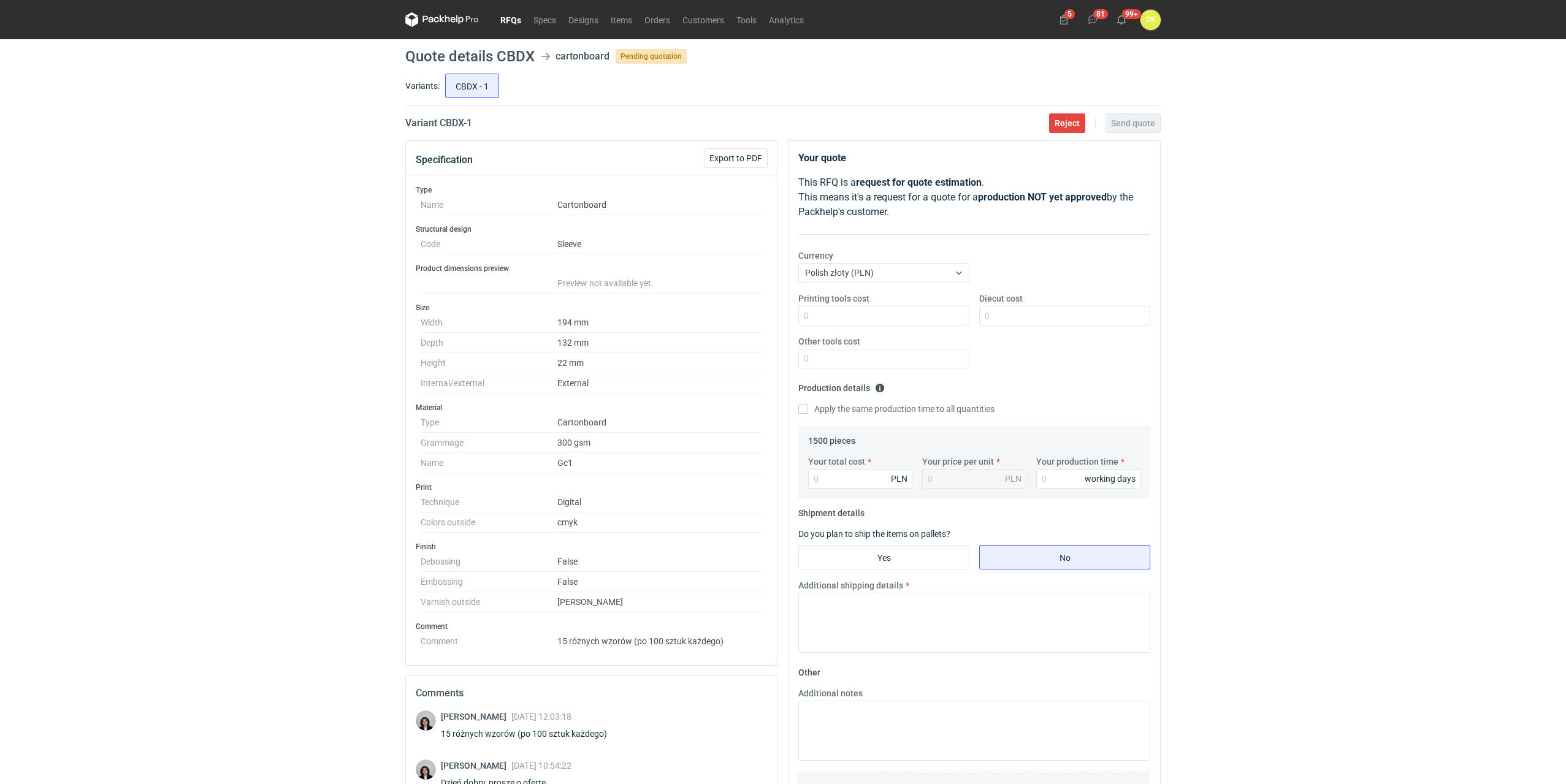
click at [566, 349] on dd "132 mm" at bounding box center [659, 343] width 205 height 20
click at [515, 55] on h1 "Quote details CBDX" at bounding box center [470, 56] width 130 height 14
copy h1 "CBDX"
click at [288, 380] on div "RFQs Specs Designs Items Orders Customers Tools Analytics 5 81 99+ DK [PERSON_N…" at bounding box center [783, 392] width 1566 height 784
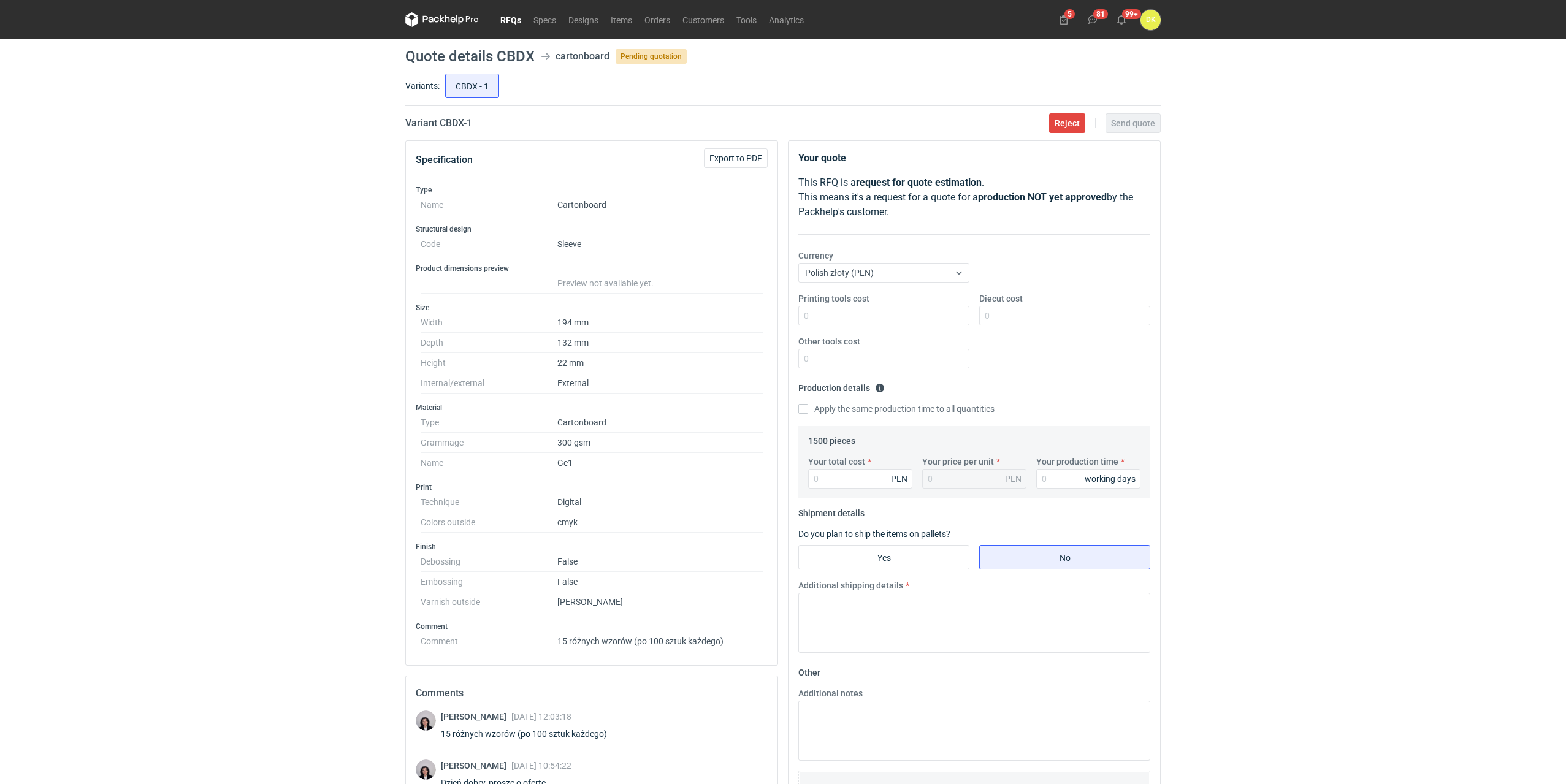
click at [517, 54] on h1 "Quote details CBDX" at bounding box center [470, 56] width 130 height 14
copy h1 "CBDX"
drag, startPoint x: 83, startPoint y: 399, endPoint x: 146, endPoint y: 396, distance: 63.1
click at [83, 399] on div "RFQs Specs Designs Items Orders Customers Tools Analytics 5 81 99+ DK Dominika …" at bounding box center [783, 392] width 1566 height 784
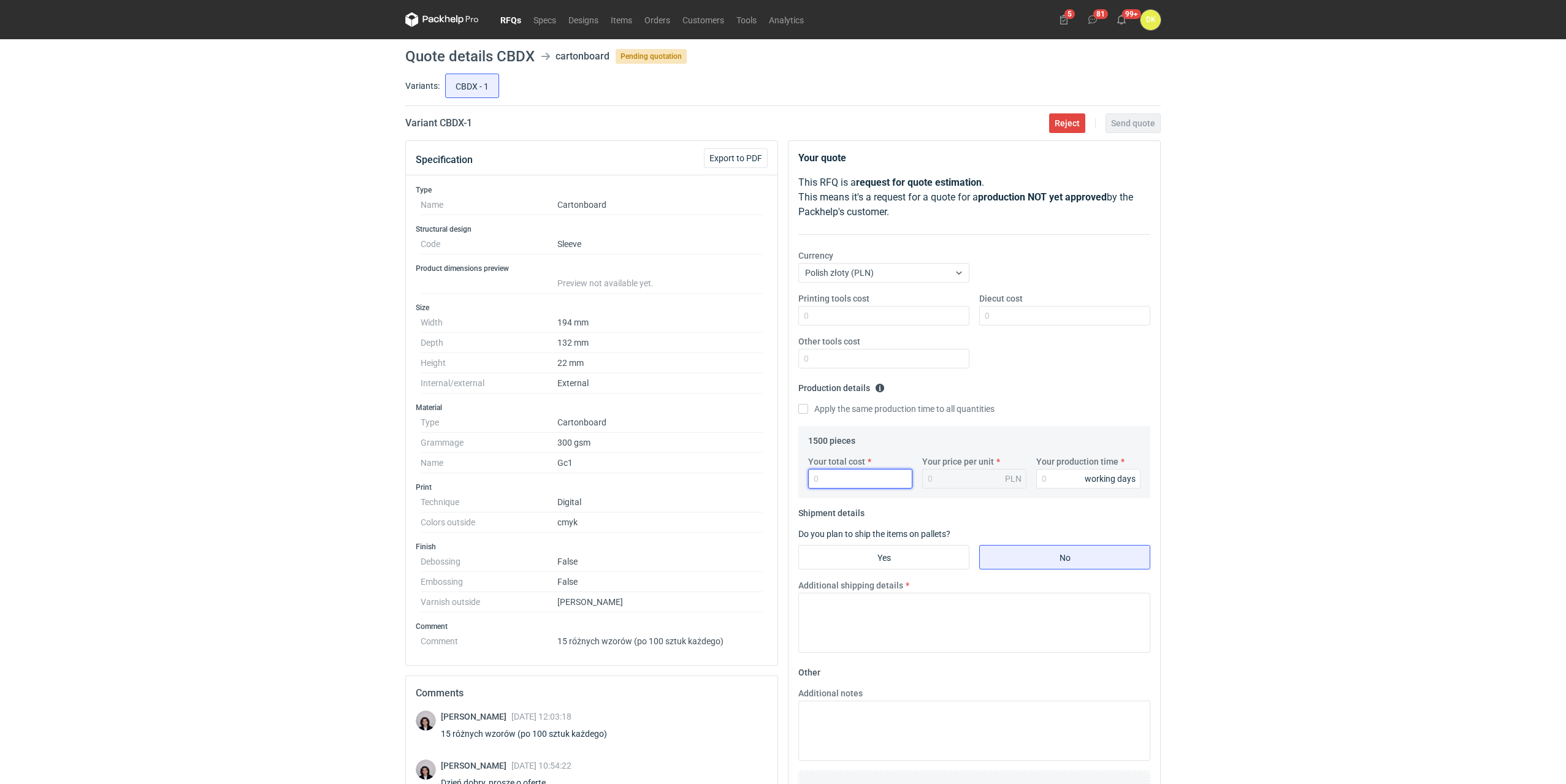
click at [854, 486] on input "Your total cost" at bounding box center [860, 478] width 104 height 19
type input "1330"
type input "0.89"
type input "133"
type input "0.09"
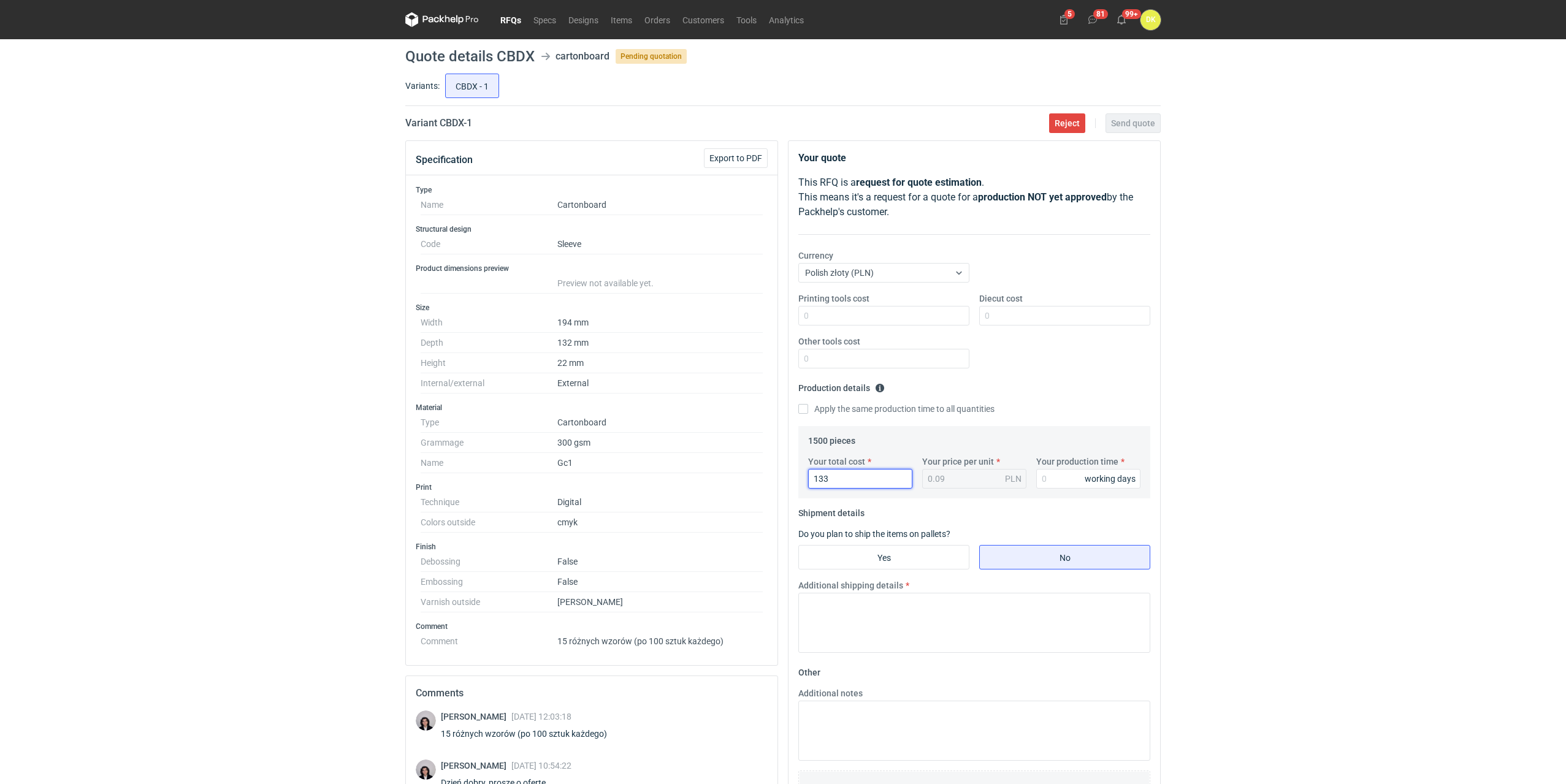
type input "1334"
type input "0.89"
type input "1334.69"
click at [1065, 473] on input "Your production time" at bounding box center [1088, 478] width 104 height 19
type input "10"
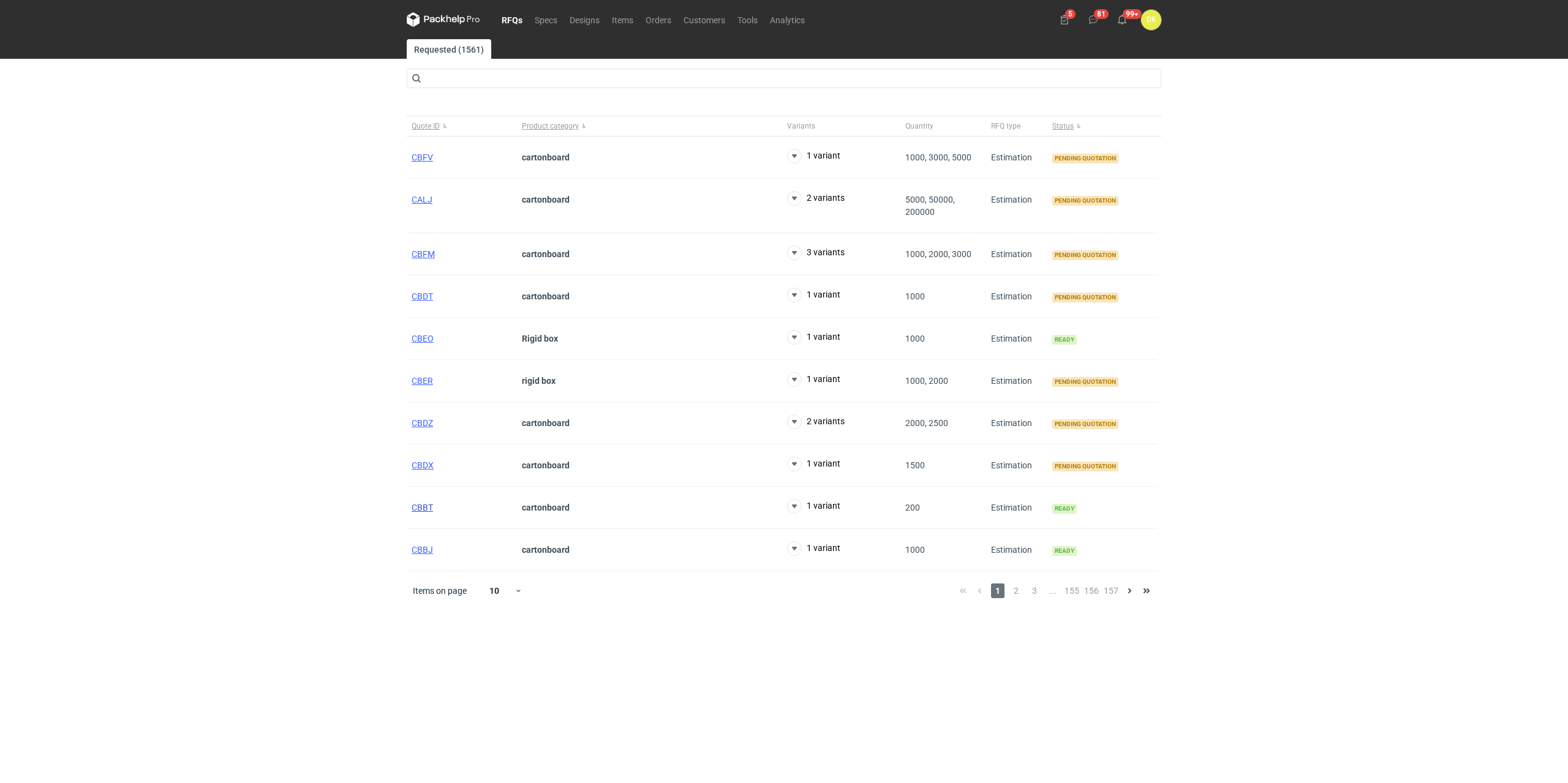
click at [421, 507] on span "CBBT" at bounding box center [423, 507] width 22 height 10
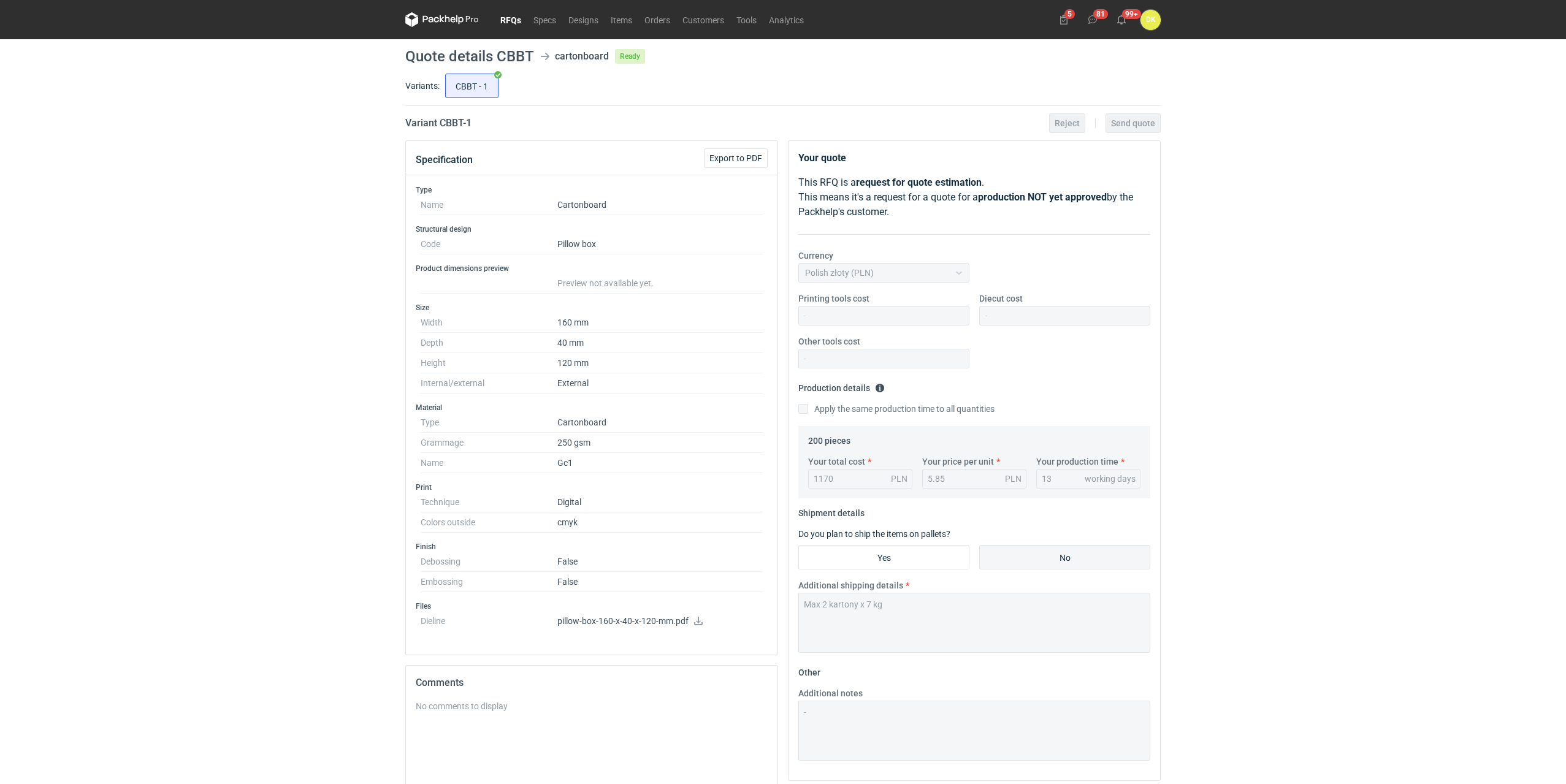
click at [514, 22] on link "RFQs" at bounding box center [511, 19] width 33 height 14
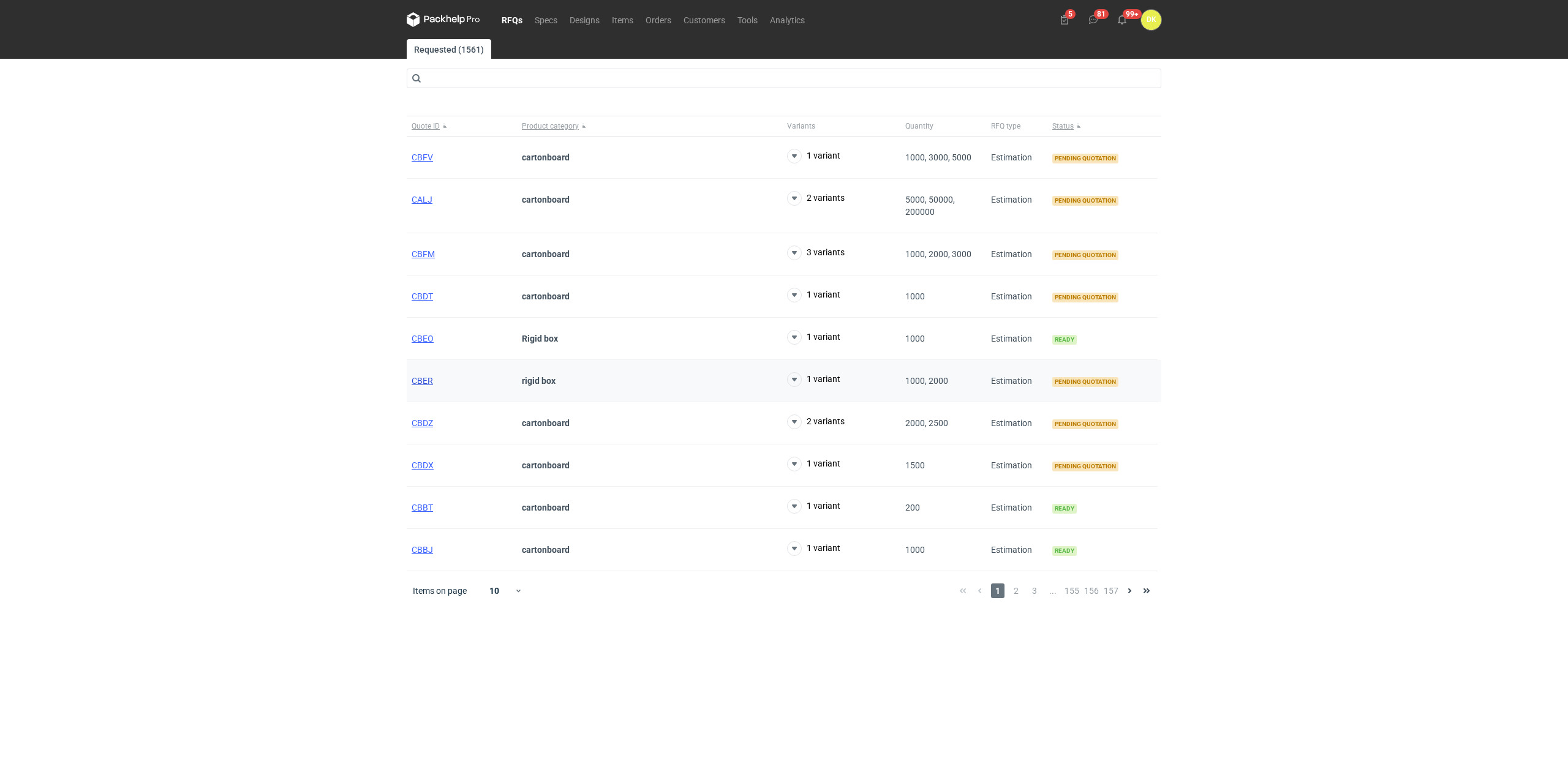
click at [421, 381] on span "CBER" at bounding box center [423, 381] width 22 height 10
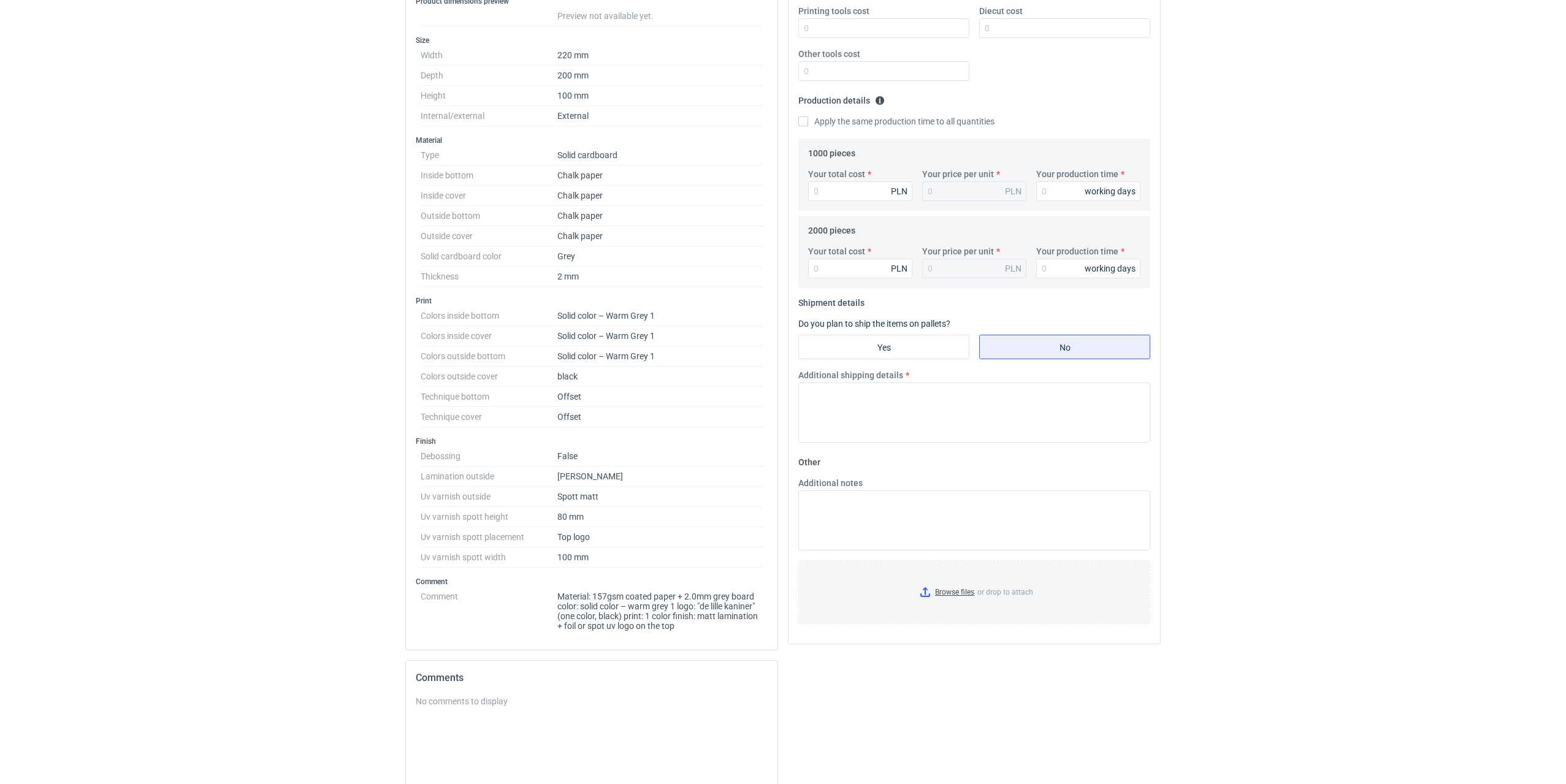
scroll to position [306, 0]
